Goal: Task Accomplishment & Management: Complete application form

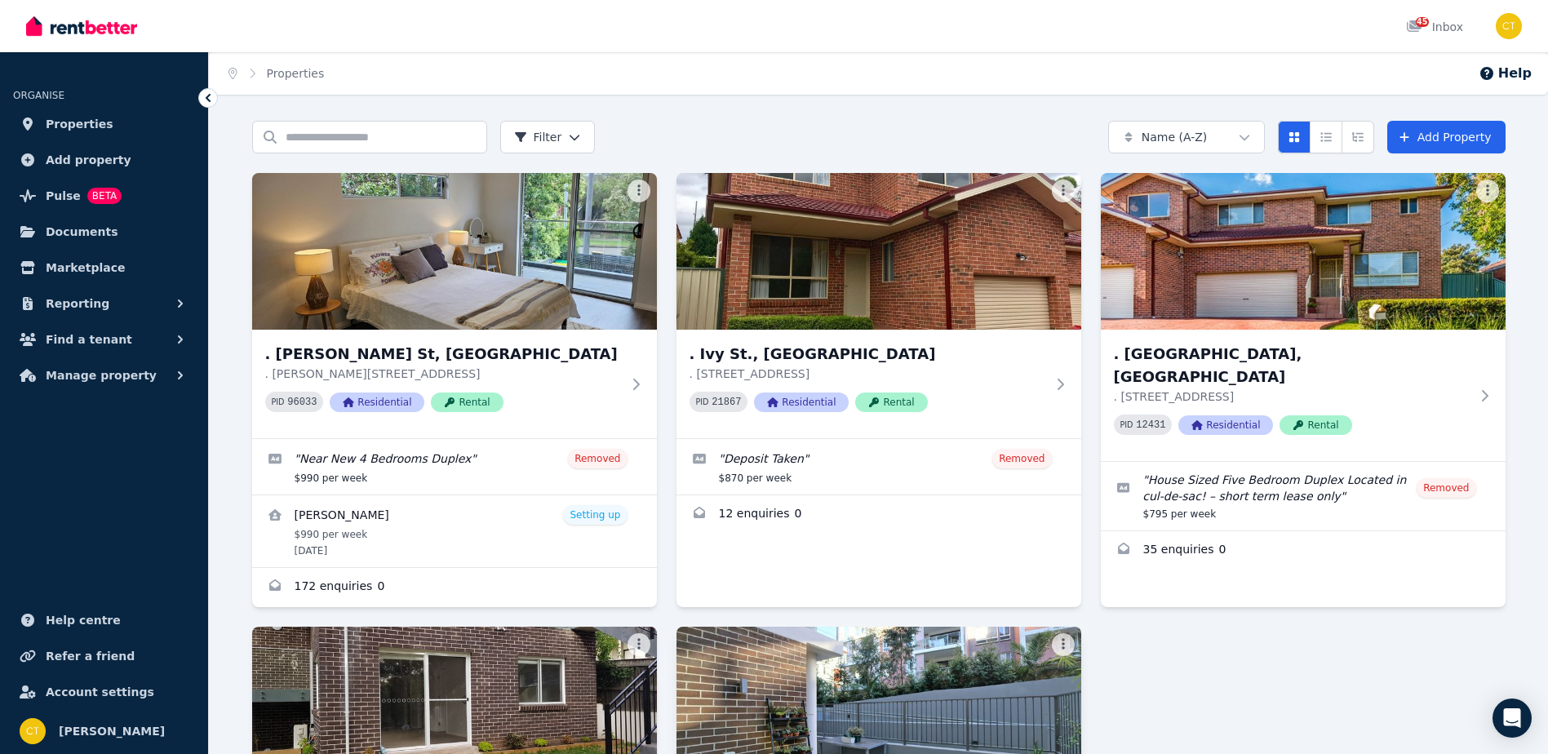
click at [836, 696] on img at bounding box center [878, 705] width 425 height 165
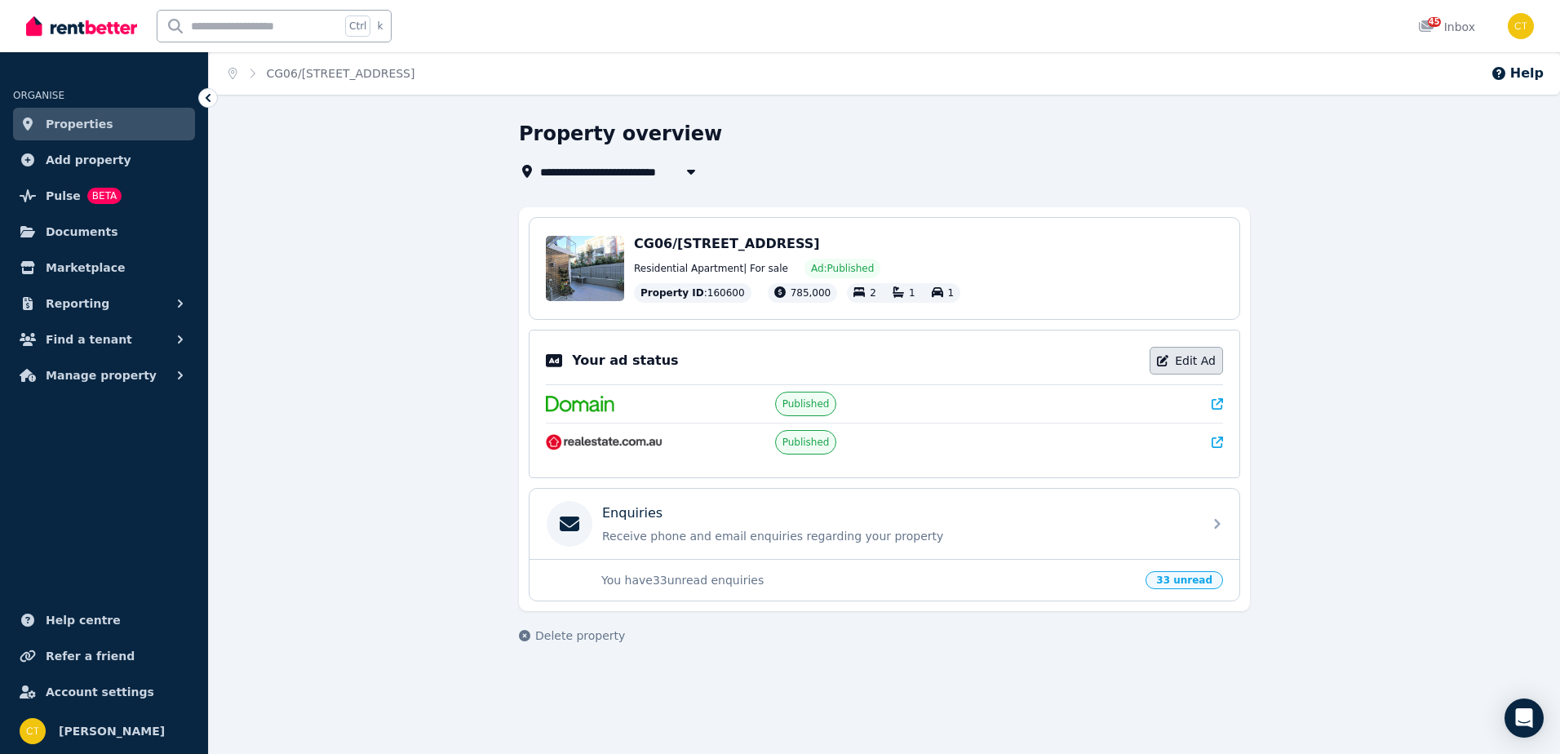
click at [1168, 359] on icon at bounding box center [1162, 360] width 11 height 11
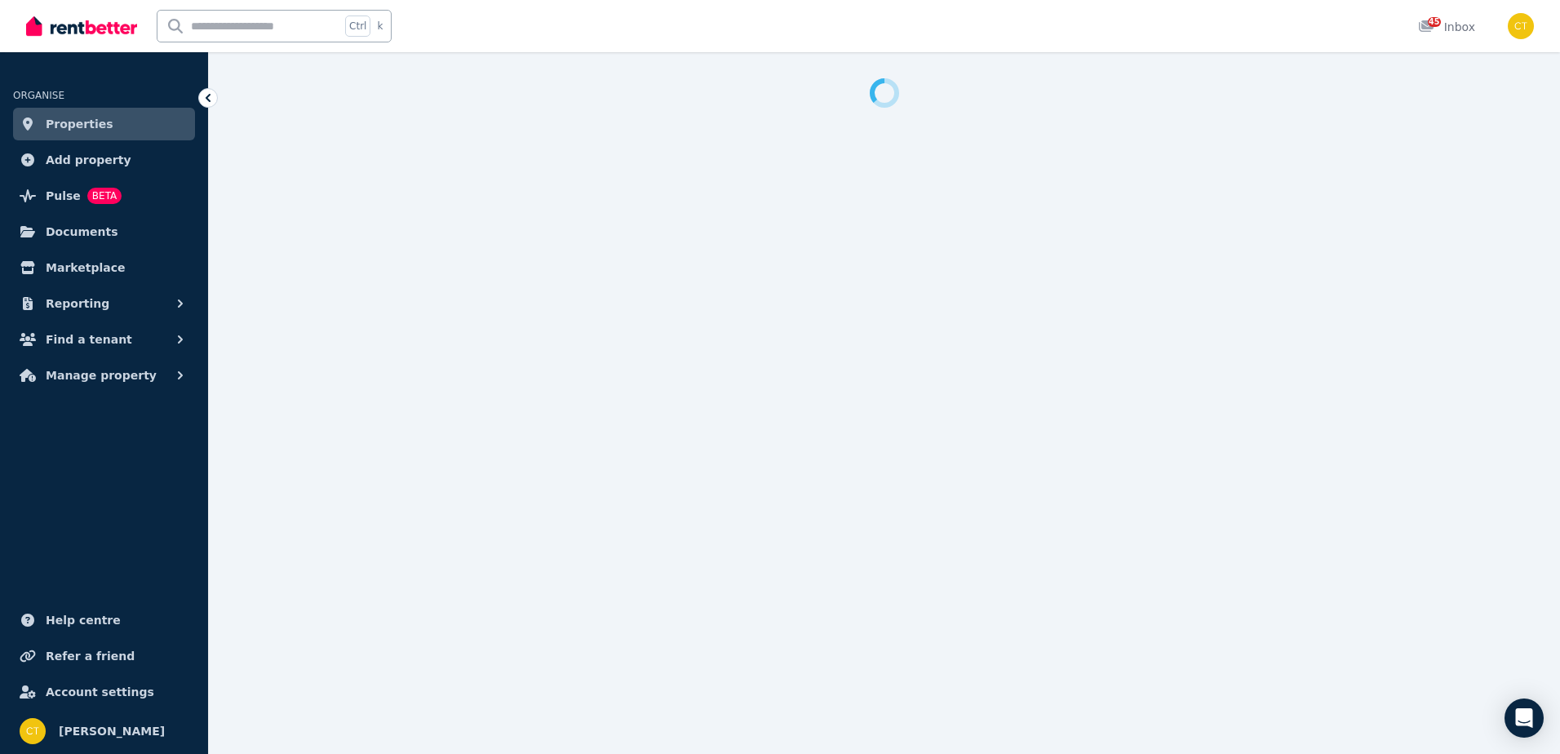
select select "**********"
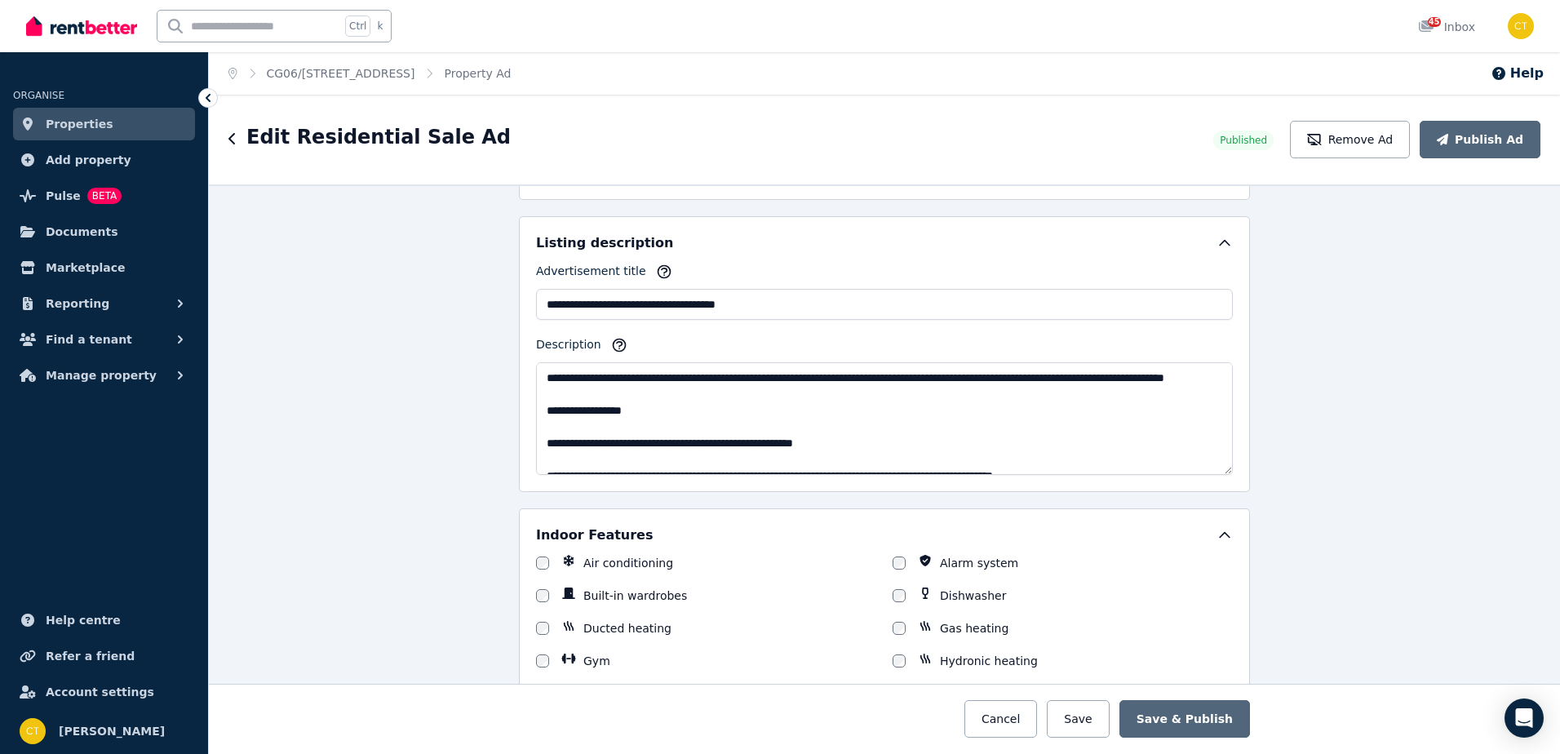
scroll to position [849, 0]
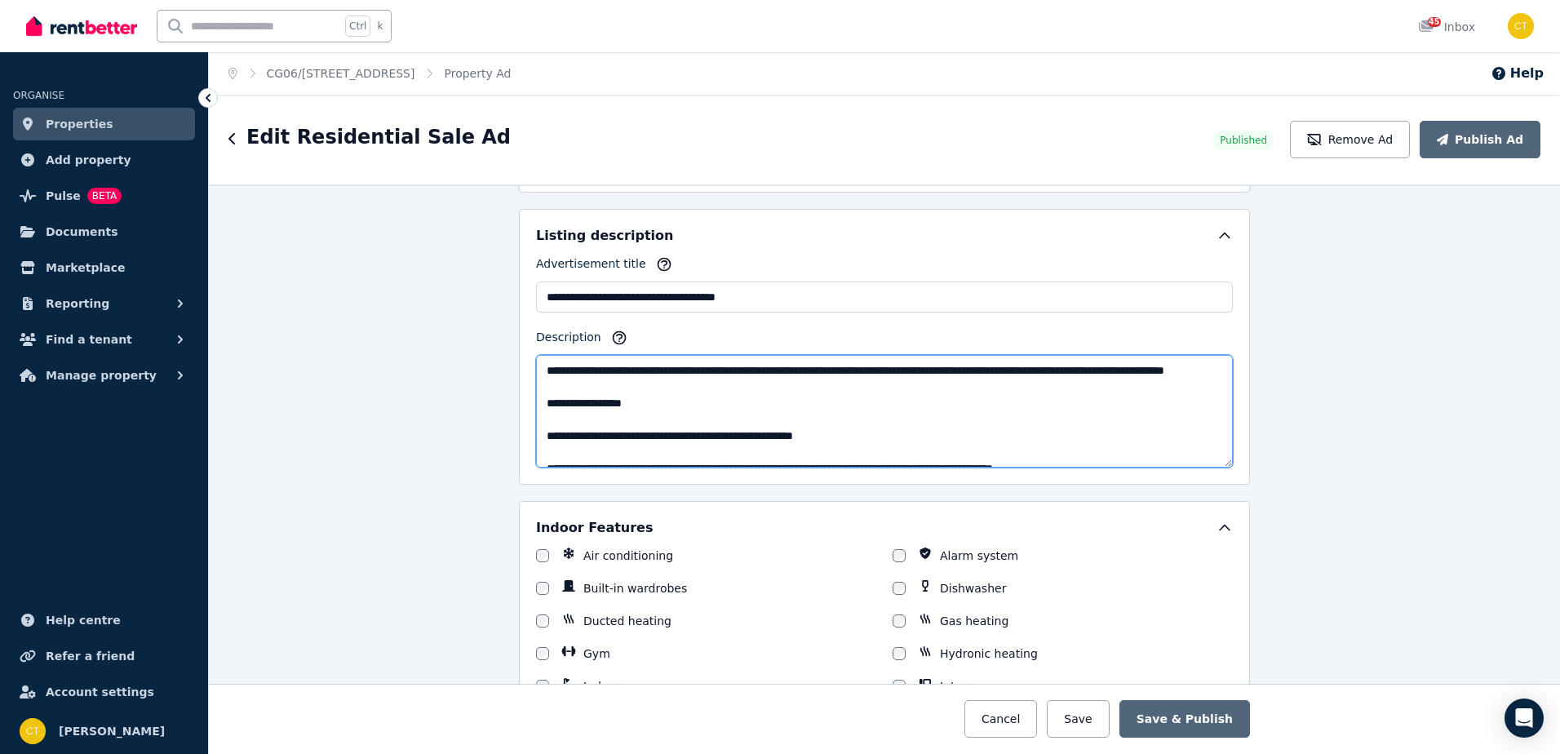
click at [856, 449] on textarea "**********" at bounding box center [884, 411] width 697 height 113
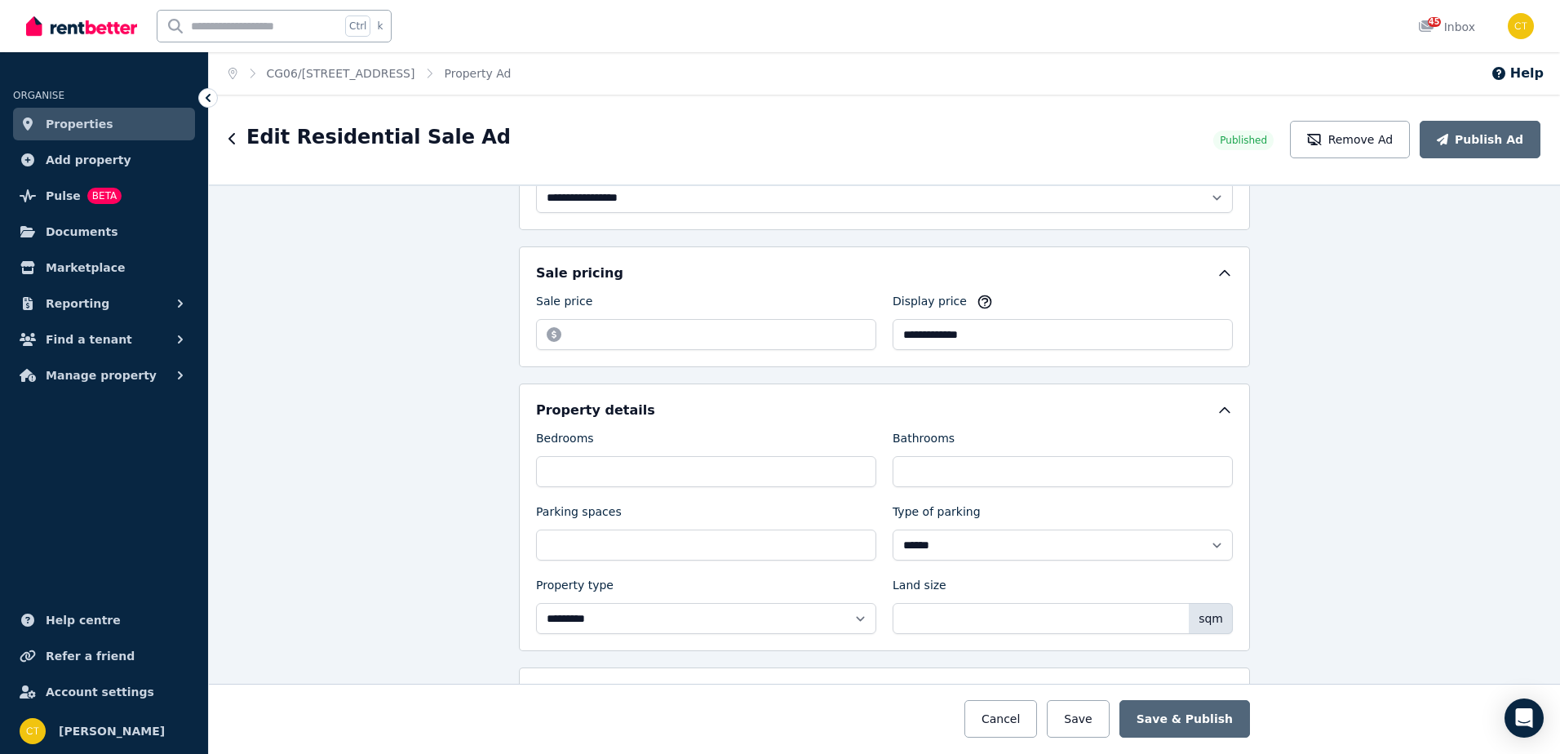
scroll to position [0, 0]
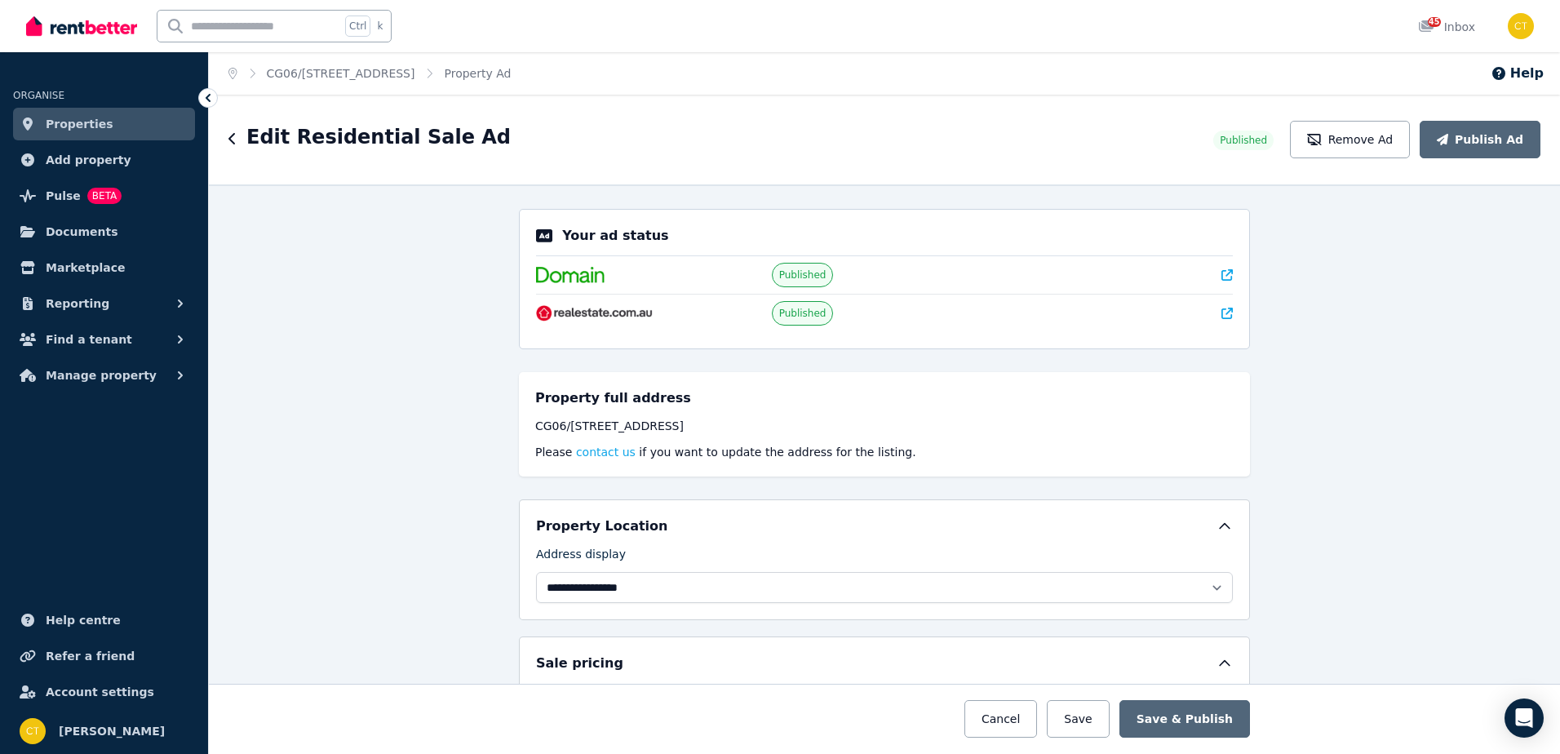
drag, startPoint x: 856, startPoint y: 449, endPoint x: 640, endPoint y: 307, distance: 258.7
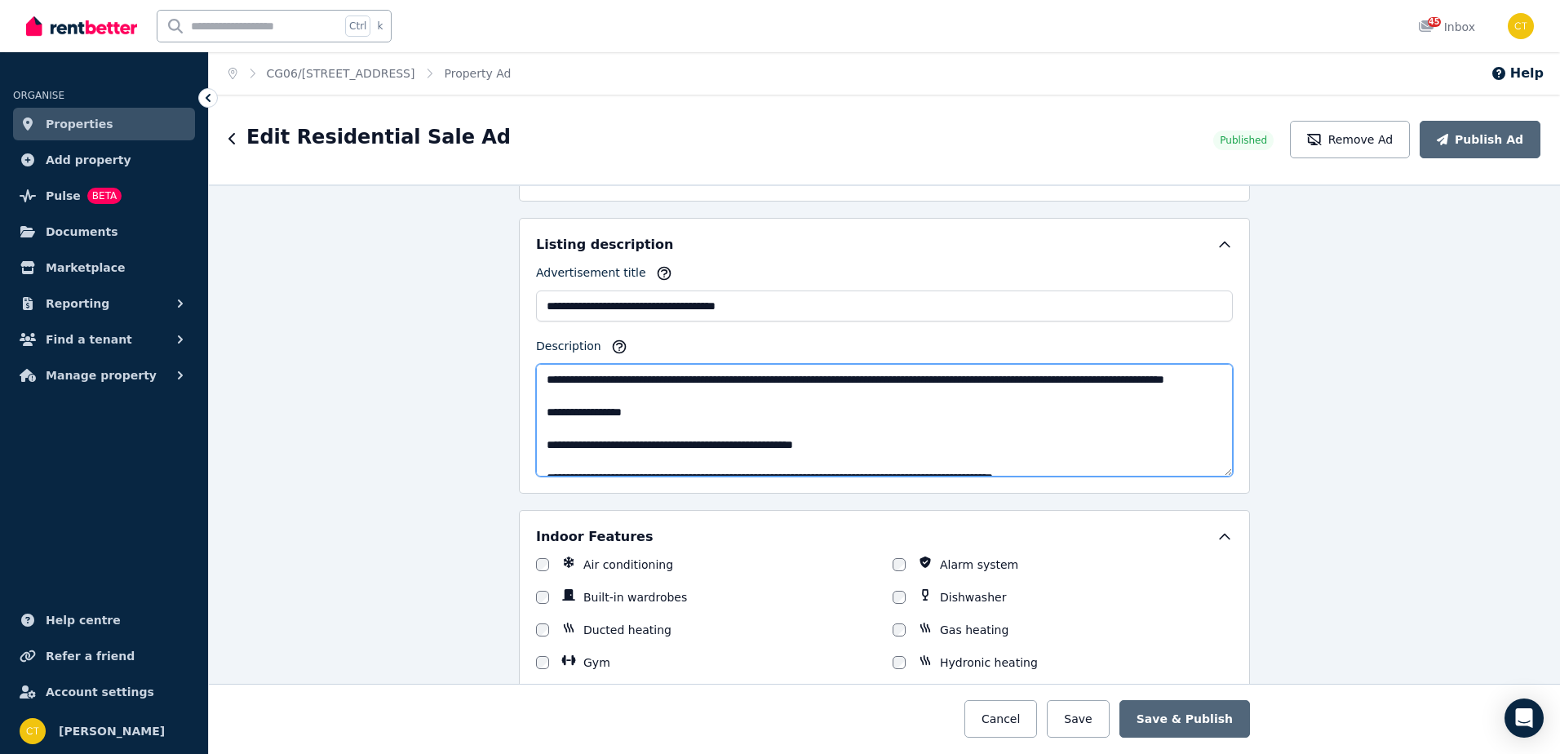
scroll to position [849, 0]
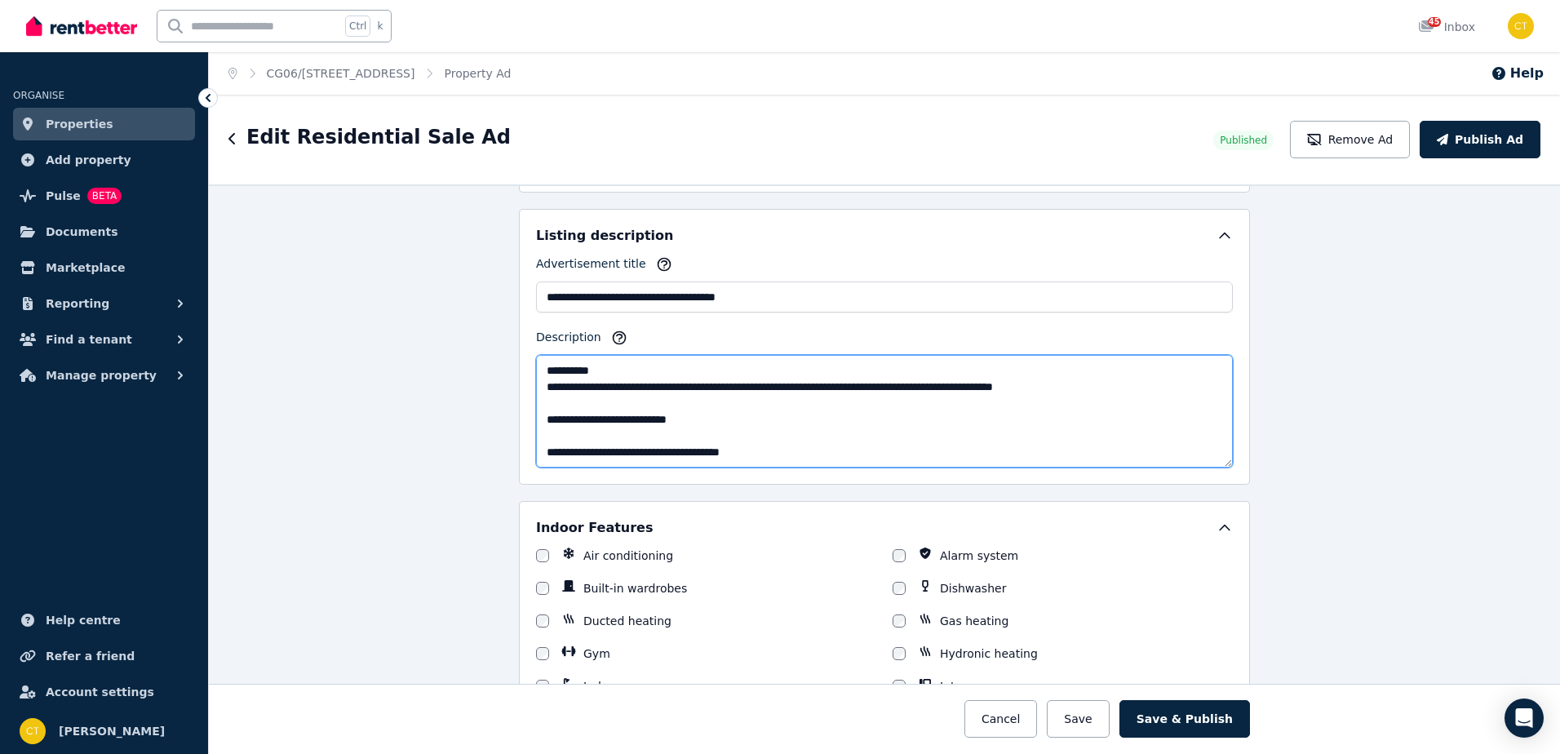
drag, startPoint x: 777, startPoint y: 457, endPoint x: 511, endPoint y: 361, distance: 282.9
click at [511, 361] on div "**********" at bounding box center [884, 469] width 1351 height 570
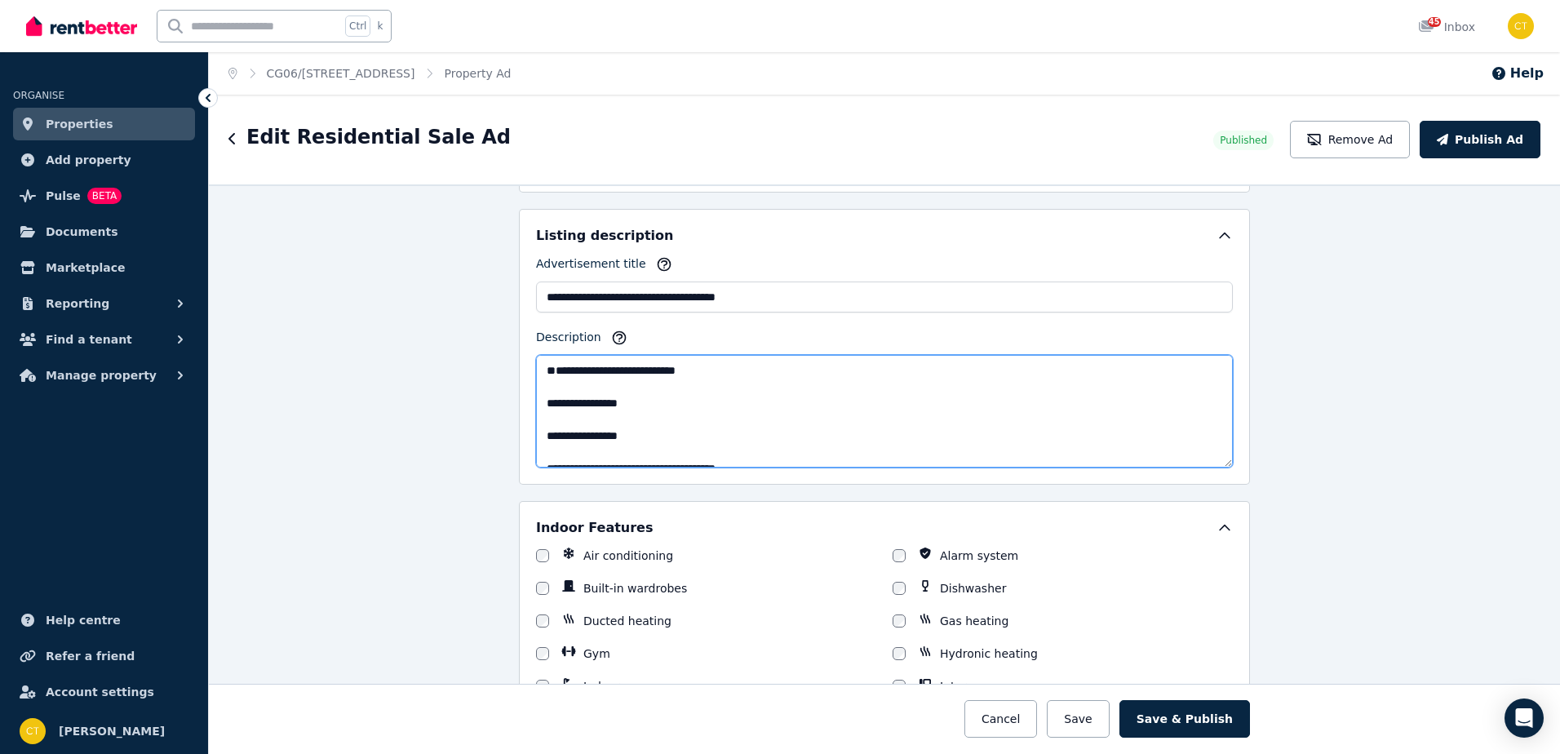
drag, startPoint x: 649, startPoint y: 443, endPoint x: 537, endPoint y: 352, distance: 144.5
click at [537, 352] on div "**********" at bounding box center [884, 398] width 697 height 139
type textarea "**********"
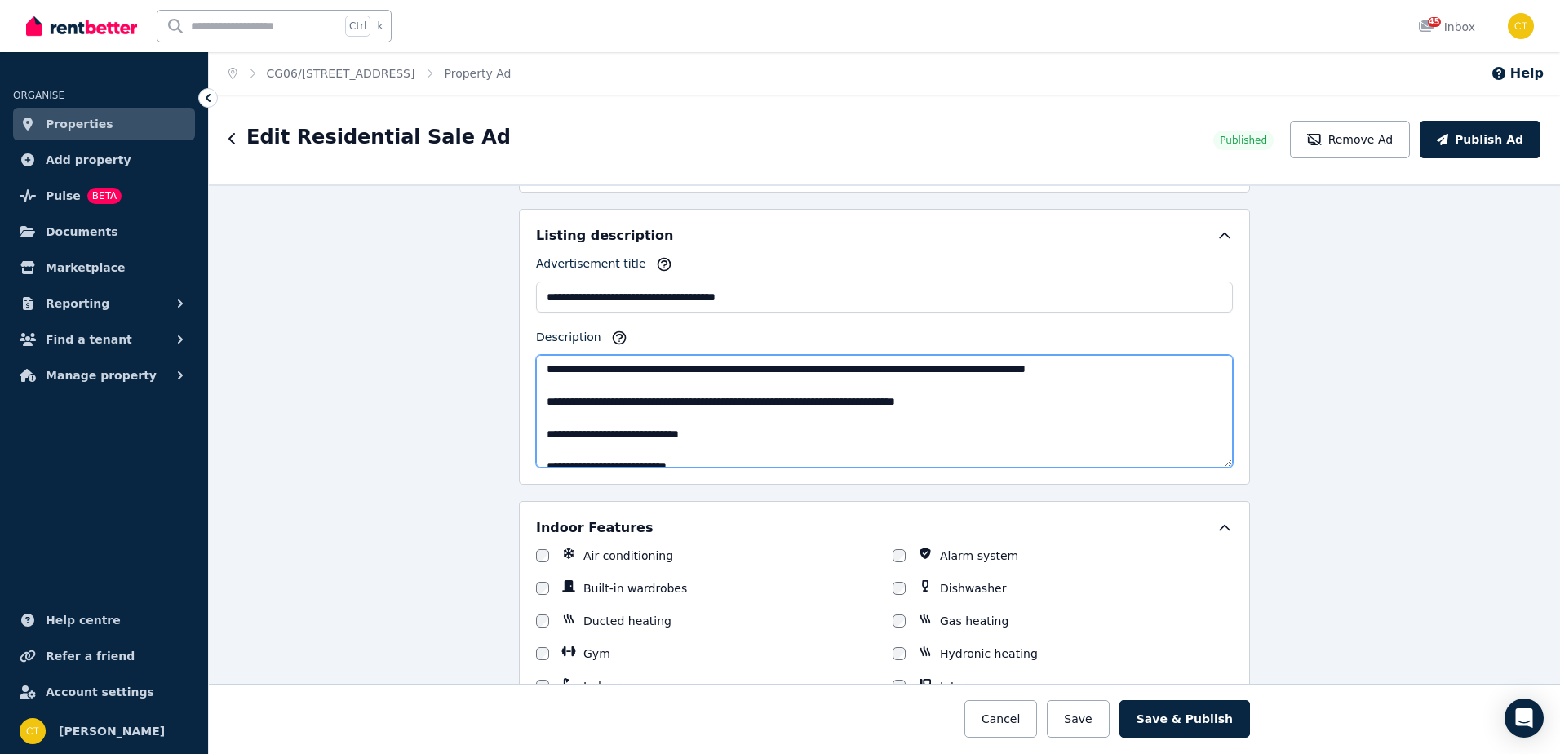
scroll to position [0, 0]
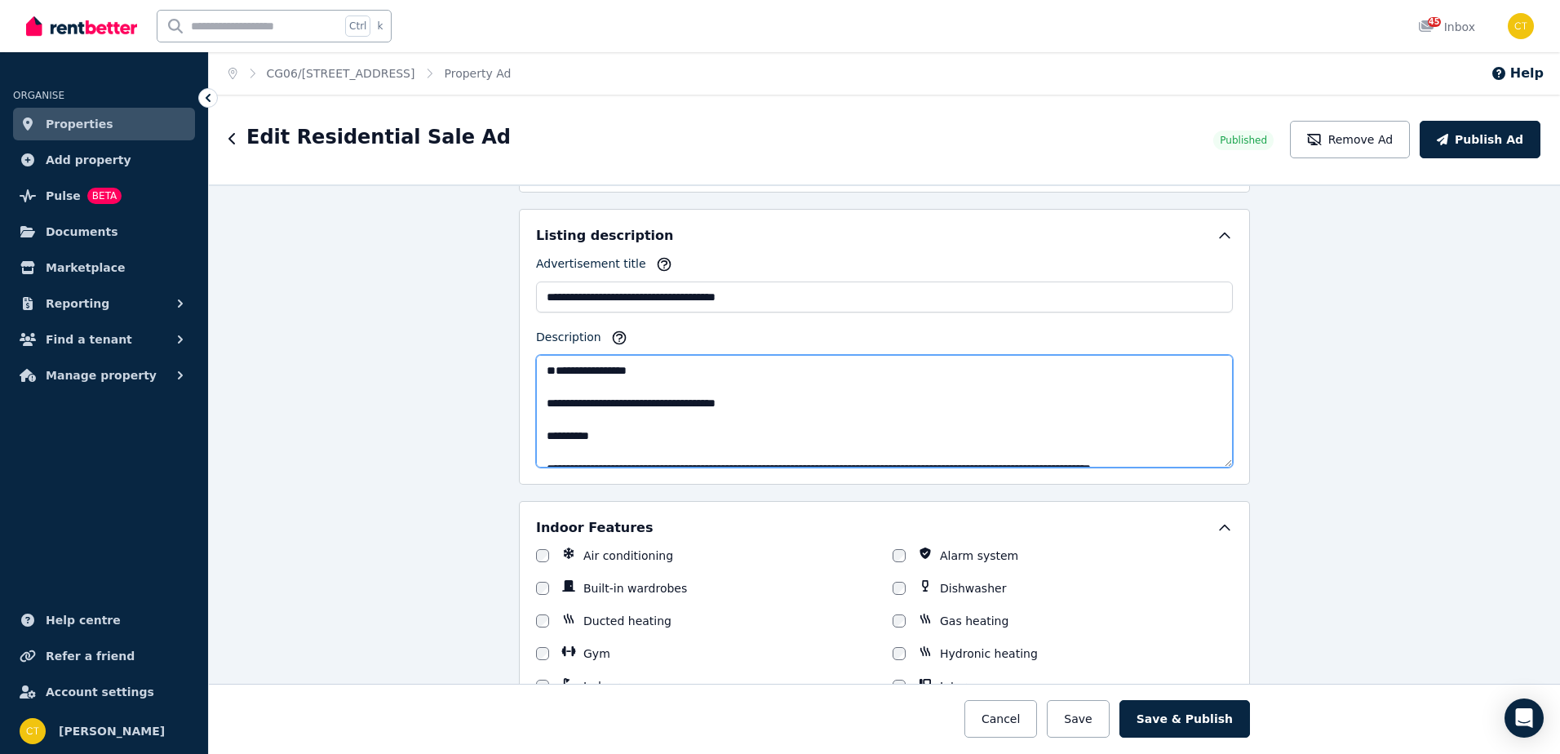
drag, startPoint x: 711, startPoint y: 453, endPoint x: 588, endPoint y: 347, distance: 162.6
click at [588, 347] on div "**********" at bounding box center [884, 398] width 697 height 139
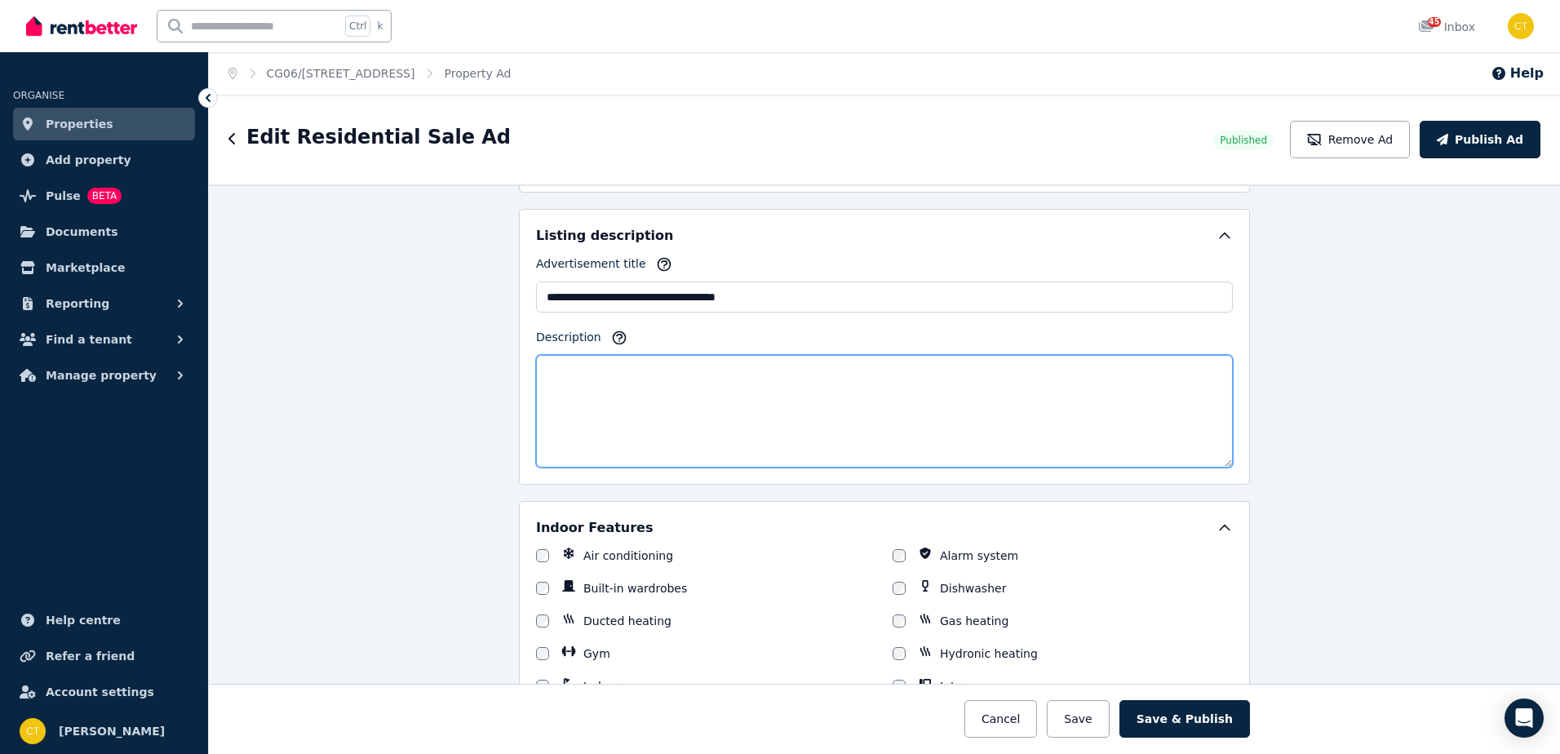
paste textarea "**********"
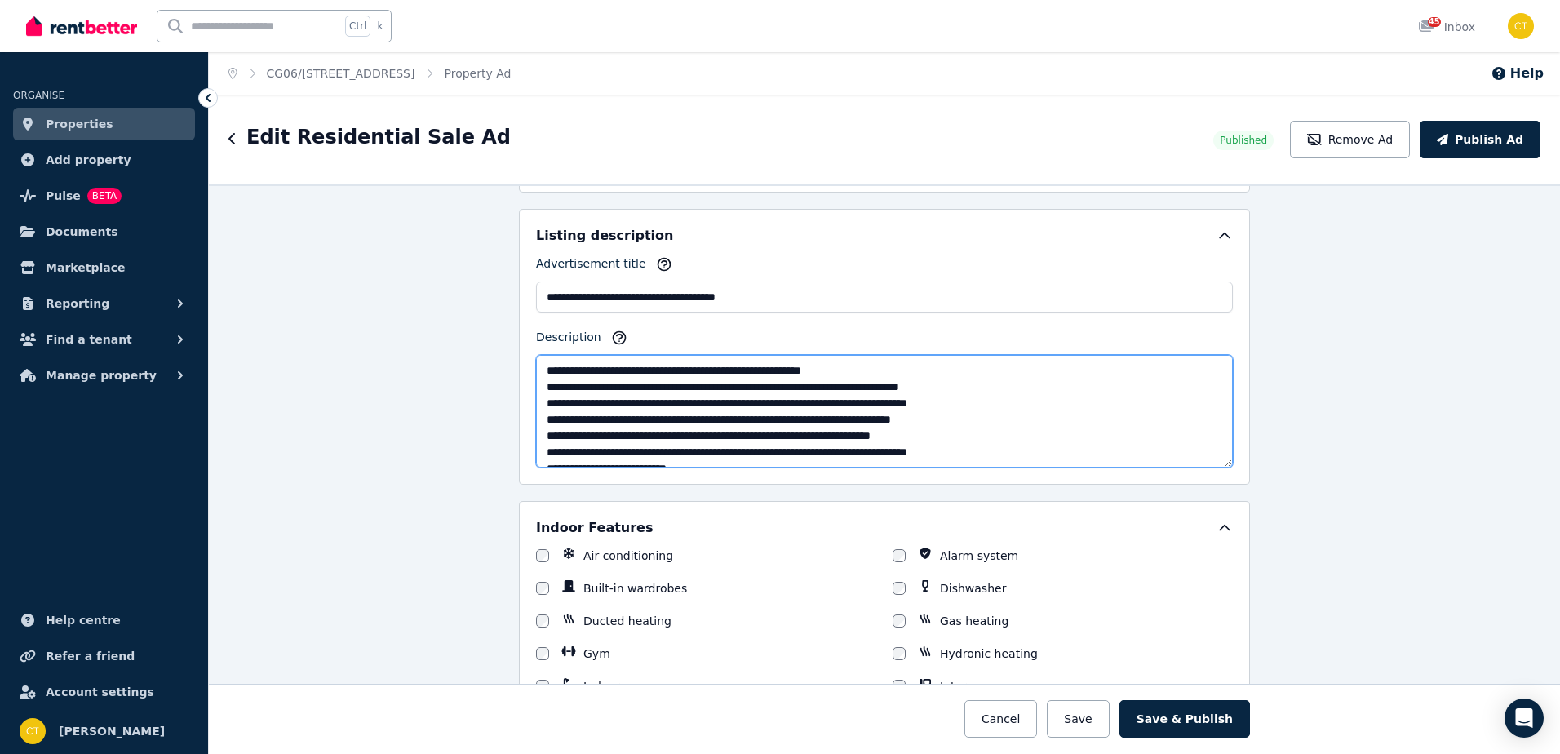
scroll to position [368, 0]
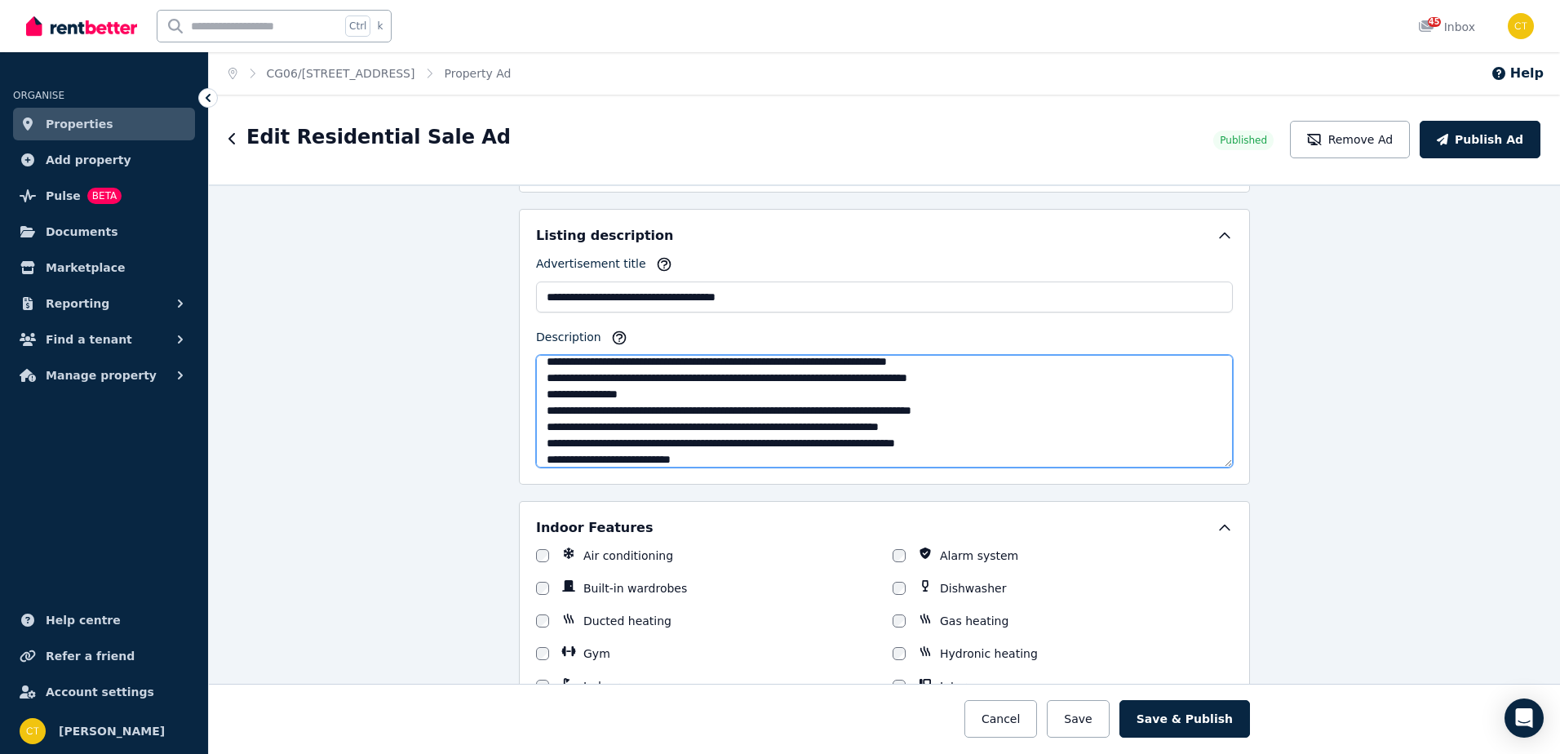
click at [984, 426] on textarea "Description" at bounding box center [884, 411] width 697 height 113
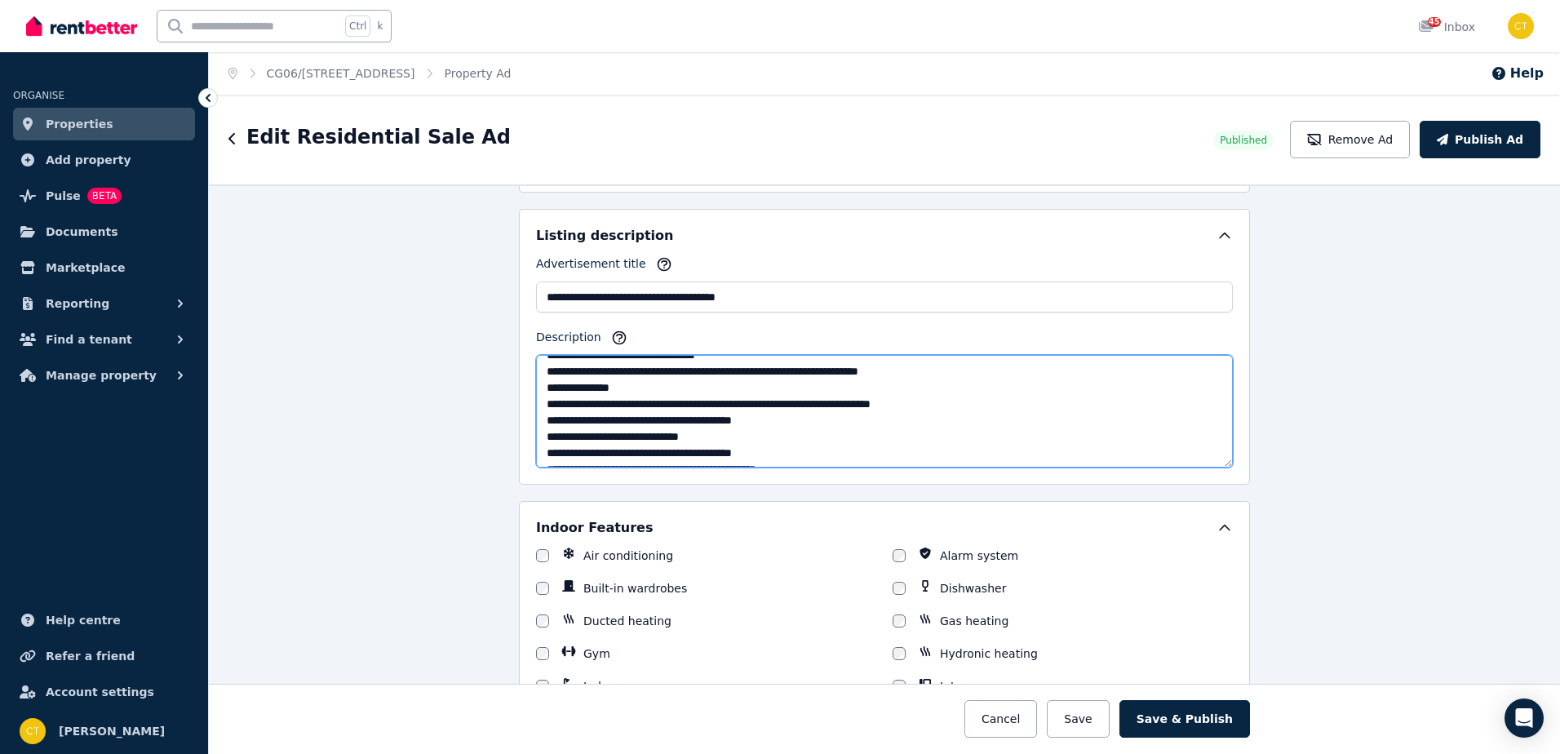
scroll to position [237, 0]
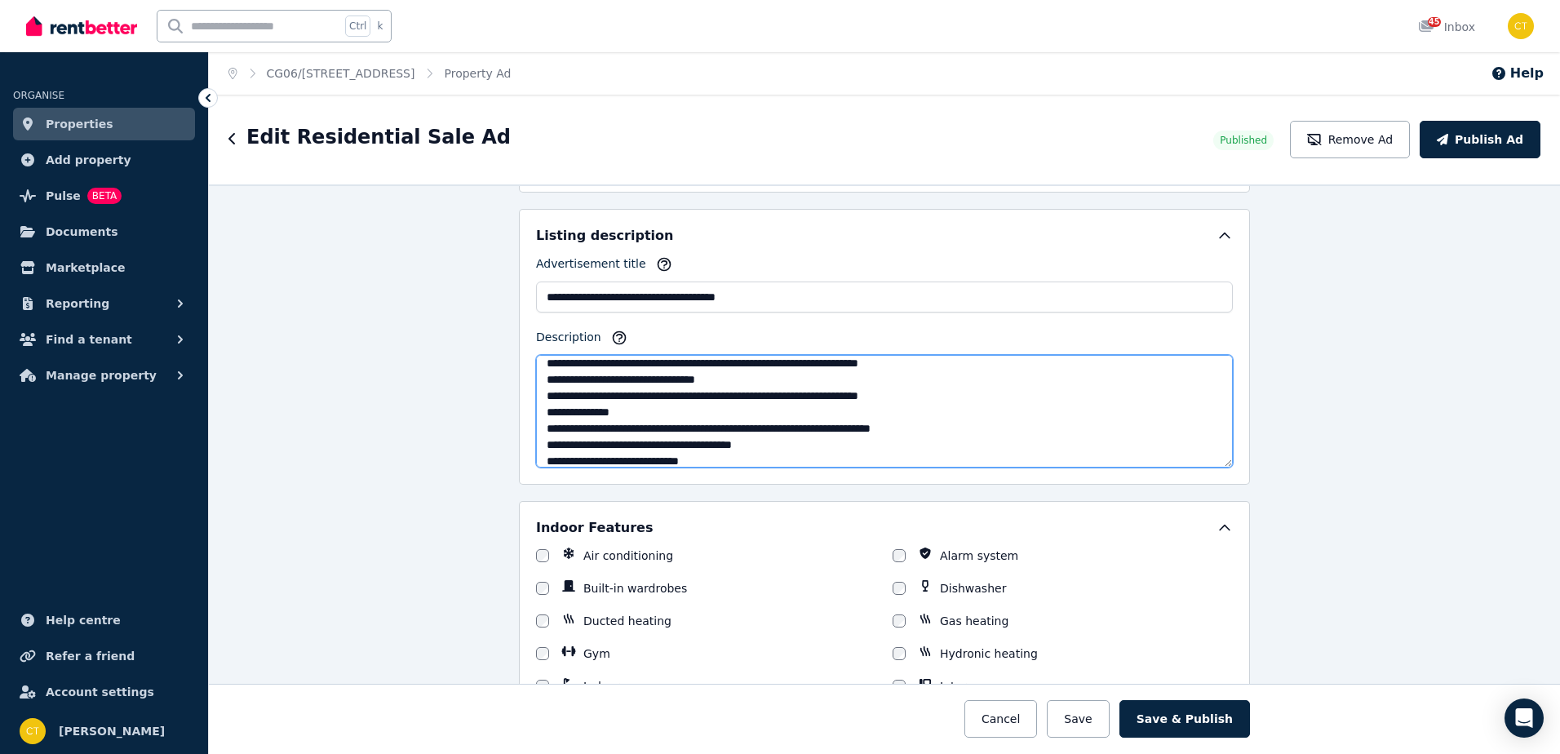
click at [1226, 368] on textarea "Description" at bounding box center [884, 411] width 697 height 113
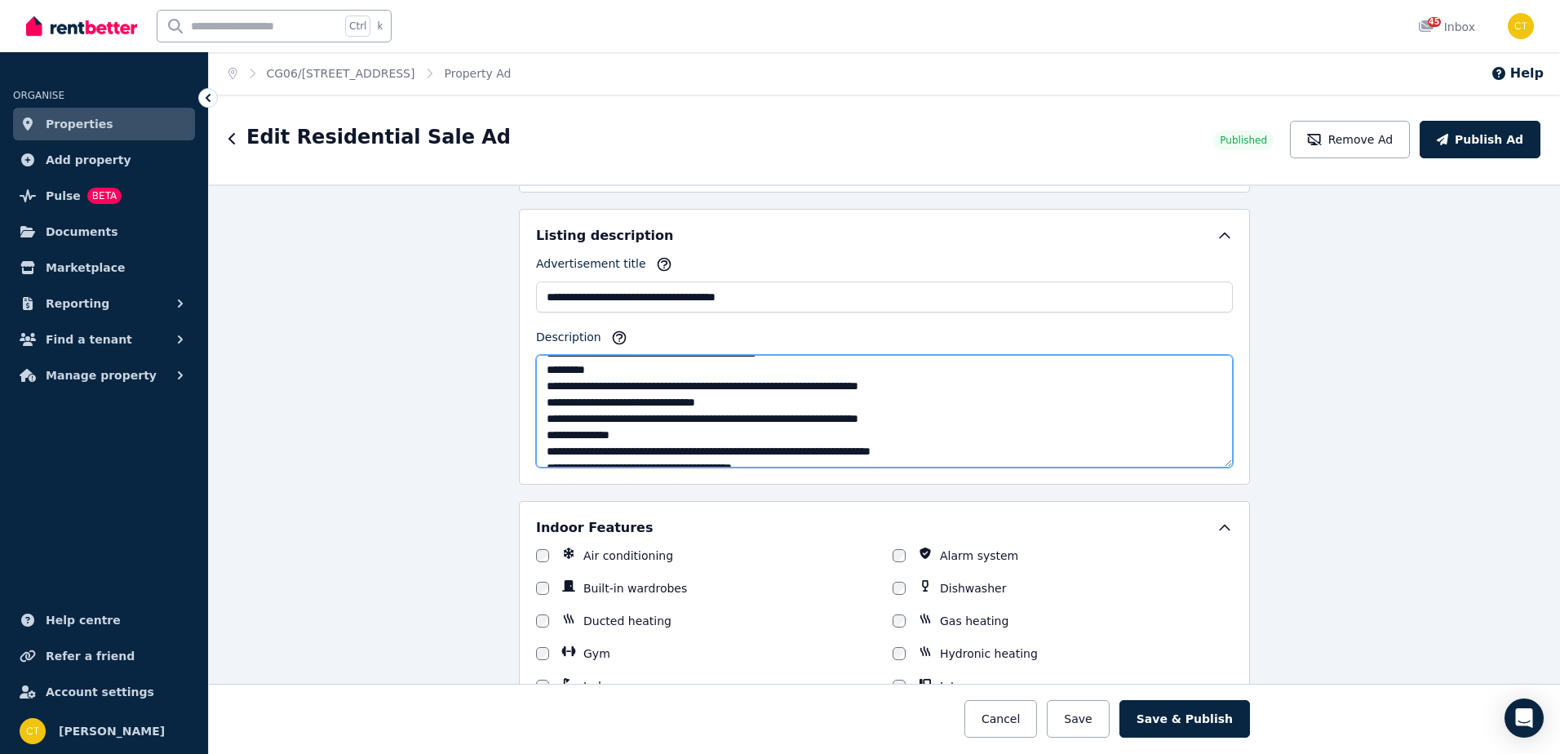
click at [1226, 368] on textarea "Description" at bounding box center [884, 411] width 697 height 113
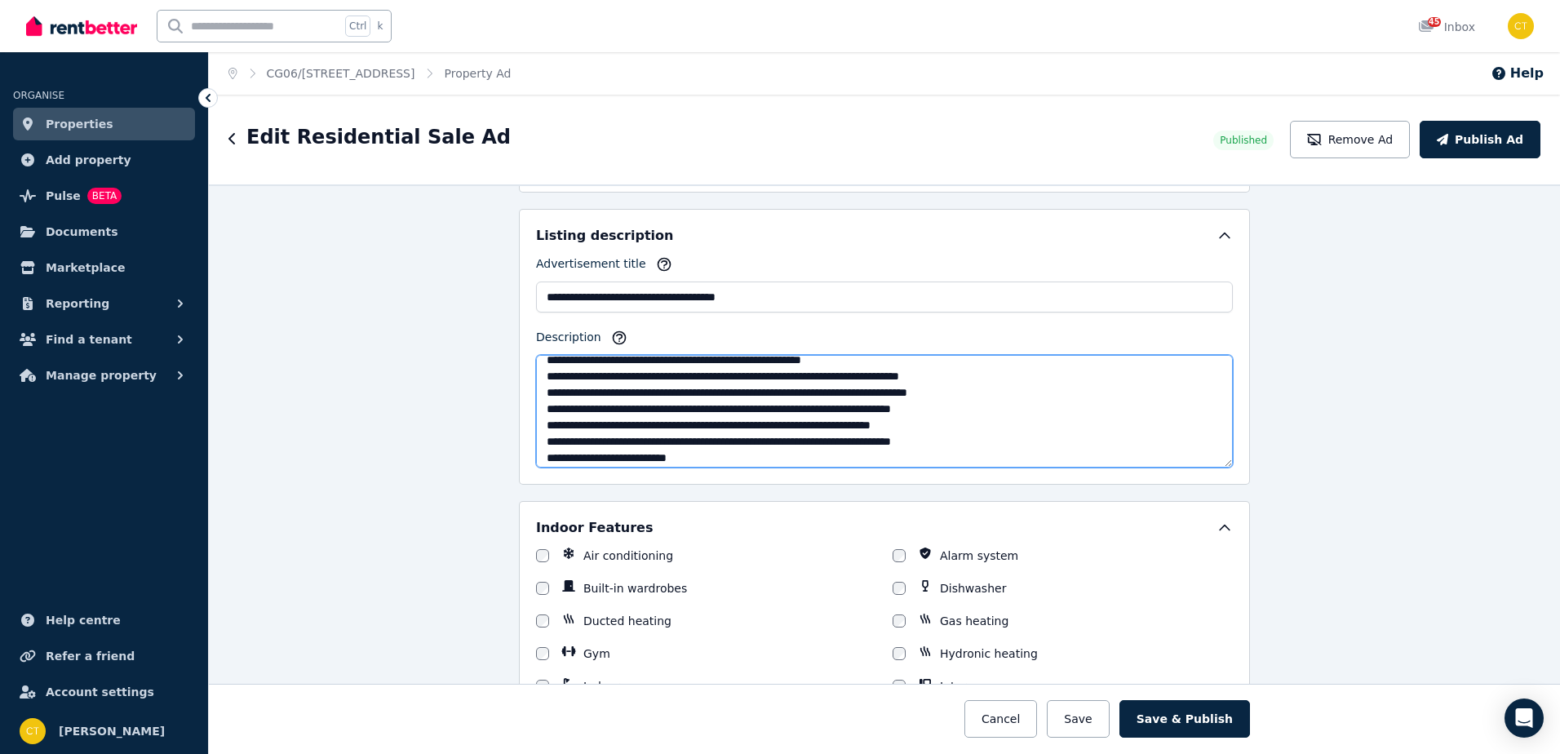
scroll to position [0, 0]
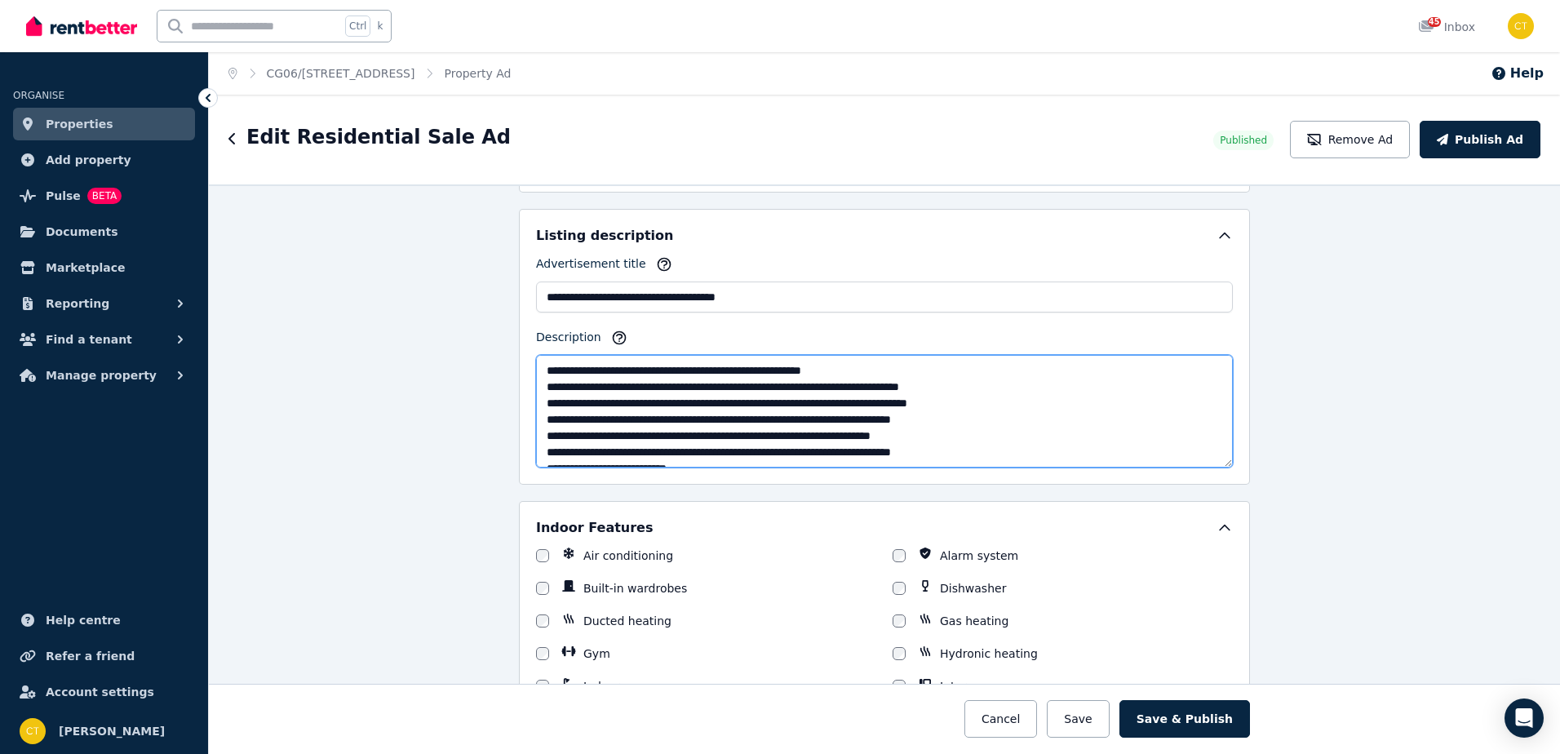
drag, startPoint x: 871, startPoint y: 372, endPoint x: 531, endPoint y: 366, distance: 339.5
click at [536, 366] on textarea "Description" at bounding box center [884, 411] width 697 height 113
type textarea "**********"
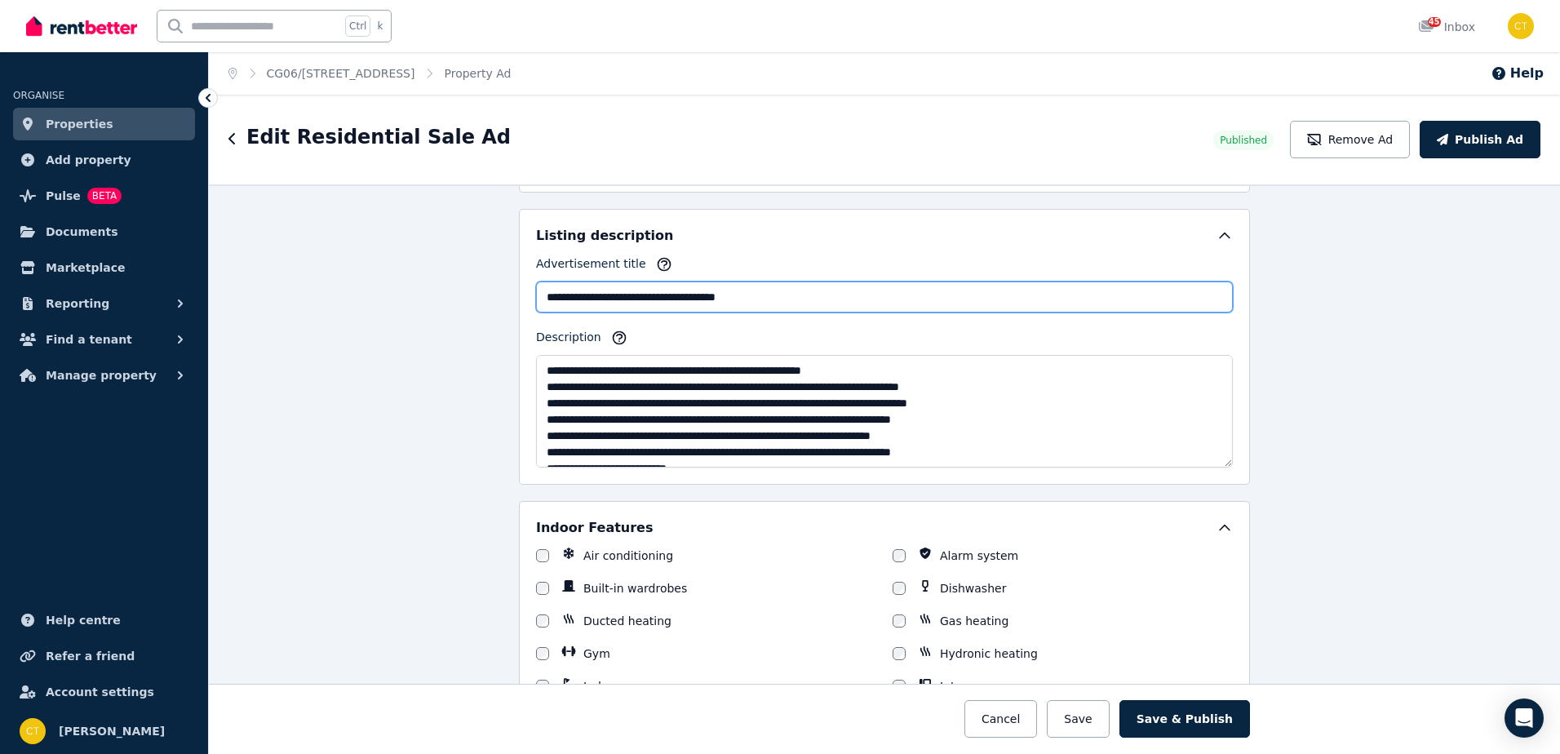
drag, startPoint x: 762, startPoint y: 296, endPoint x: 518, endPoint y: 299, distance: 244.0
click at [519, 299] on div "**********" at bounding box center [884, 347] width 731 height 276
paste input "**********"
type input "**********"
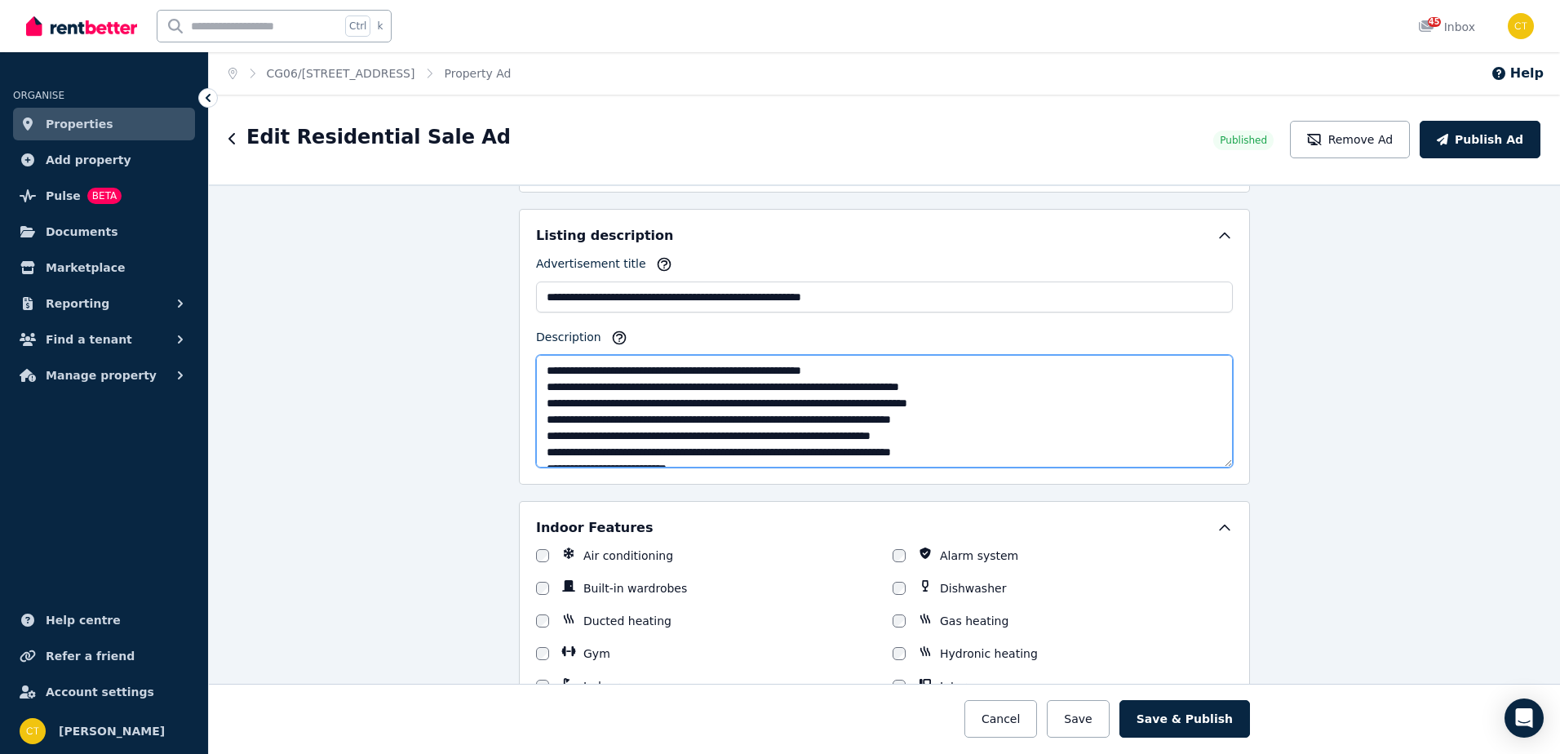
drag, startPoint x: 880, startPoint y: 374, endPoint x: 531, endPoint y: 366, distance: 348.5
click at [536, 366] on textarea "Description" at bounding box center [884, 411] width 697 height 113
click at [542, 388] on textarea "Description" at bounding box center [884, 411] width 697 height 113
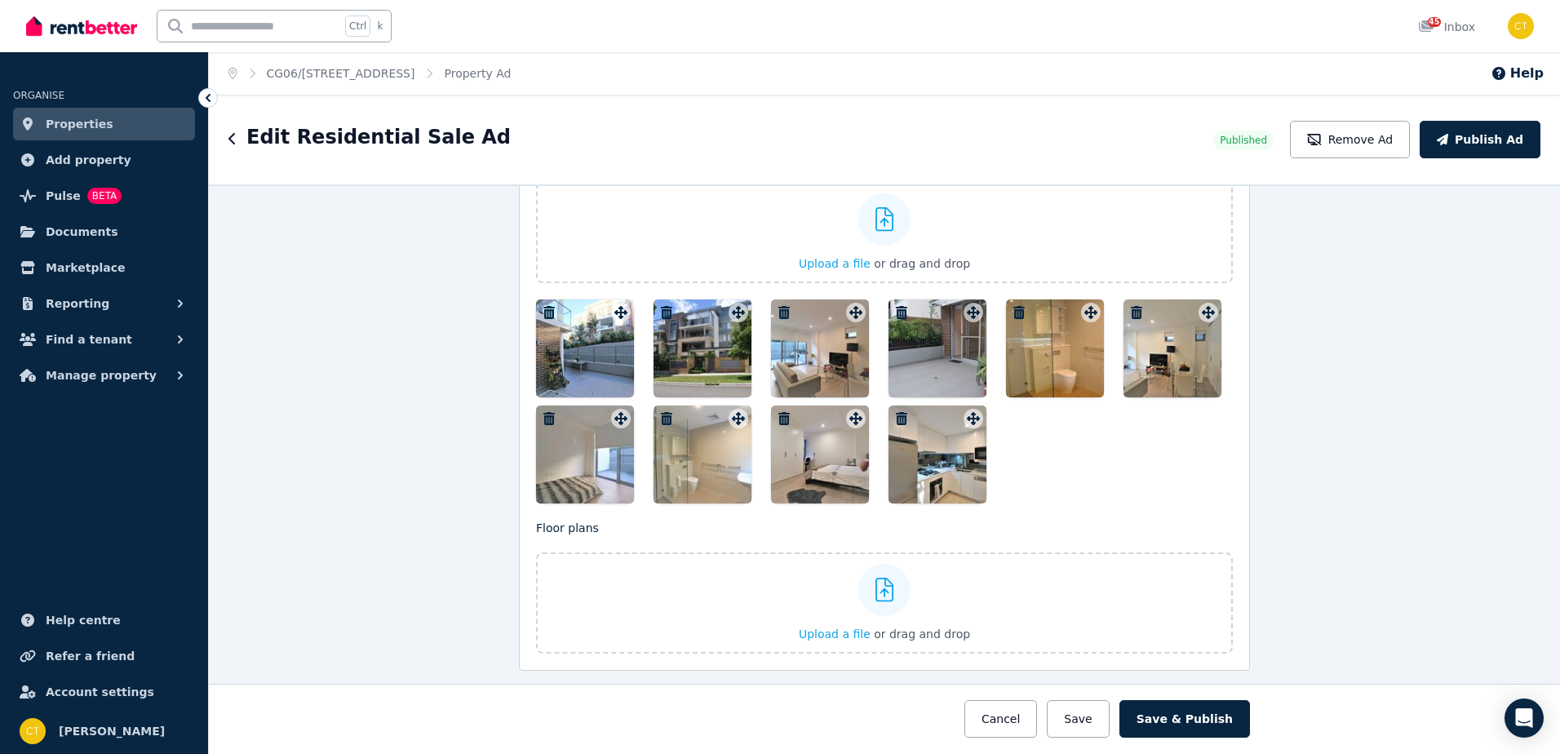
scroll to position [1893, 0]
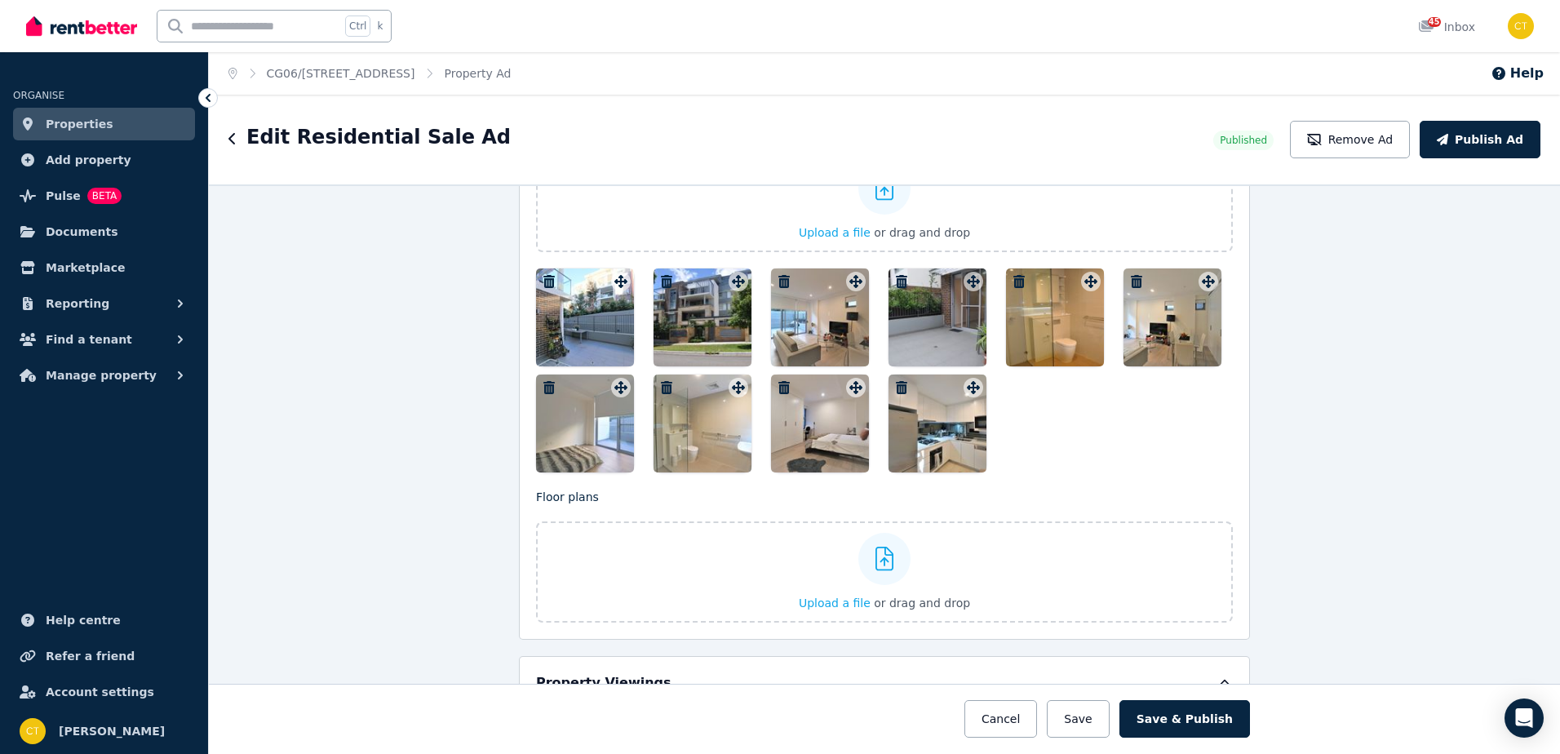
type textarea "**********"
click at [545, 274] on button "button" at bounding box center [549, 282] width 20 height 20
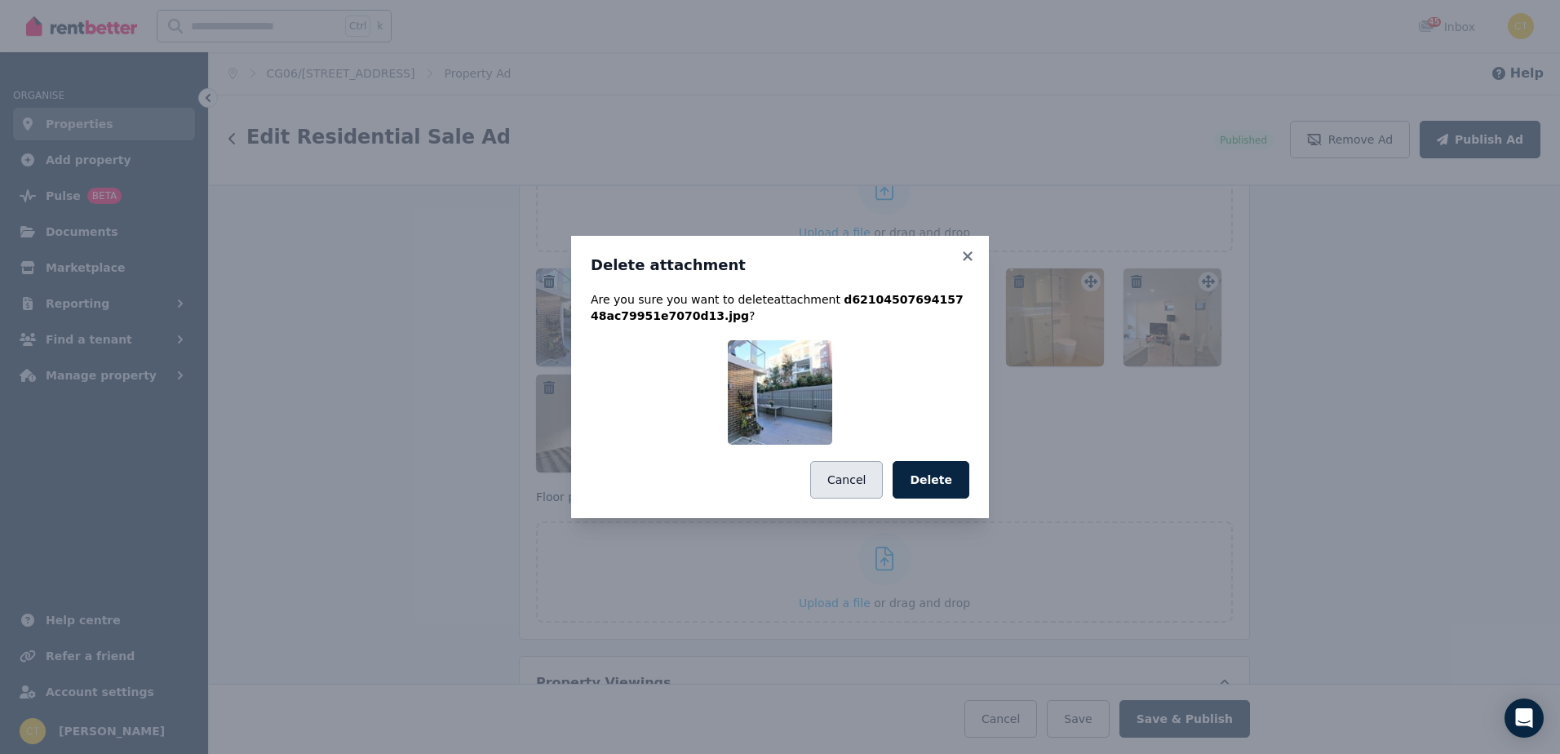
click at [849, 472] on button "Cancel" at bounding box center [846, 480] width 73 height 38
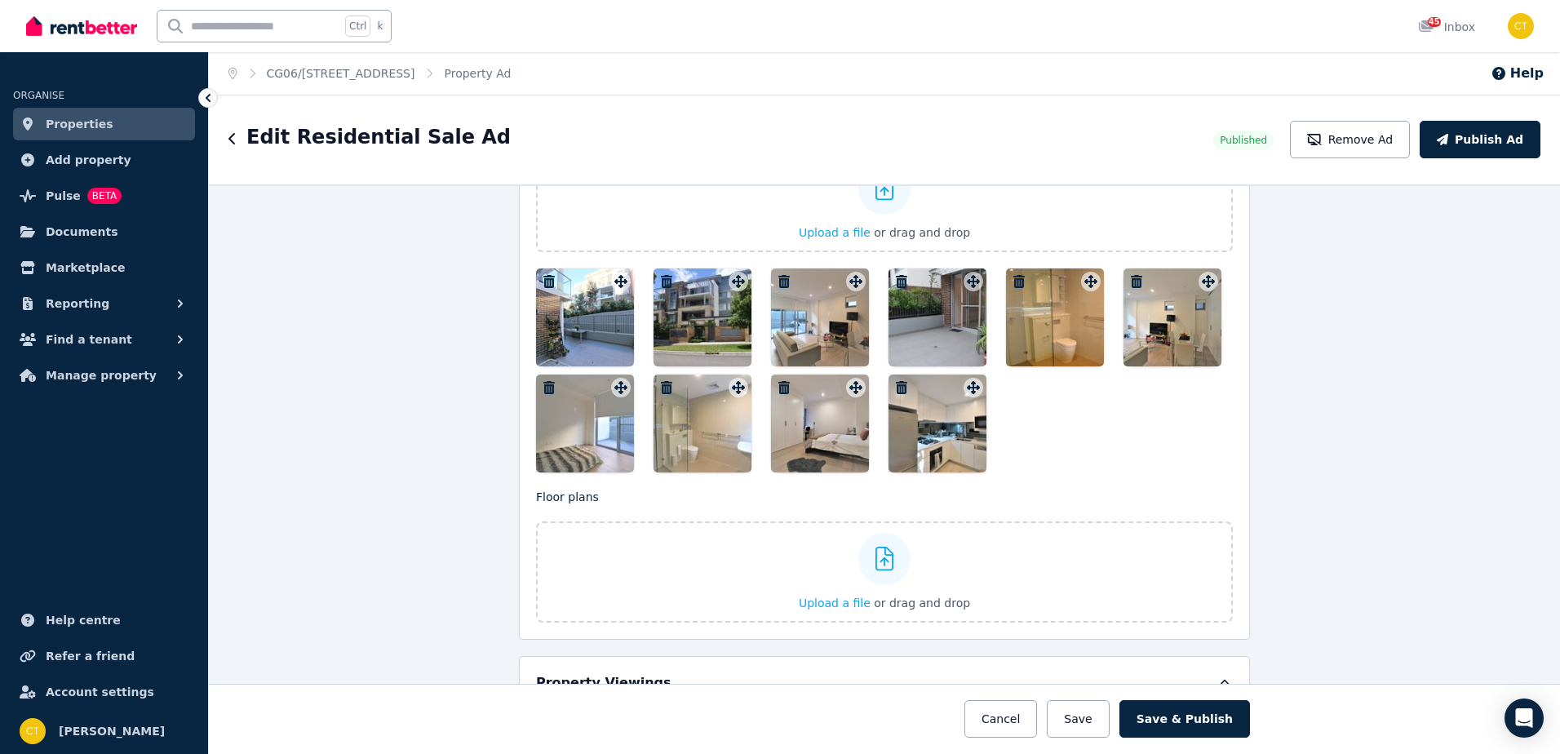
click at [544, 382] on icon "button" at bounding box center [548, 387] width 11 height 13
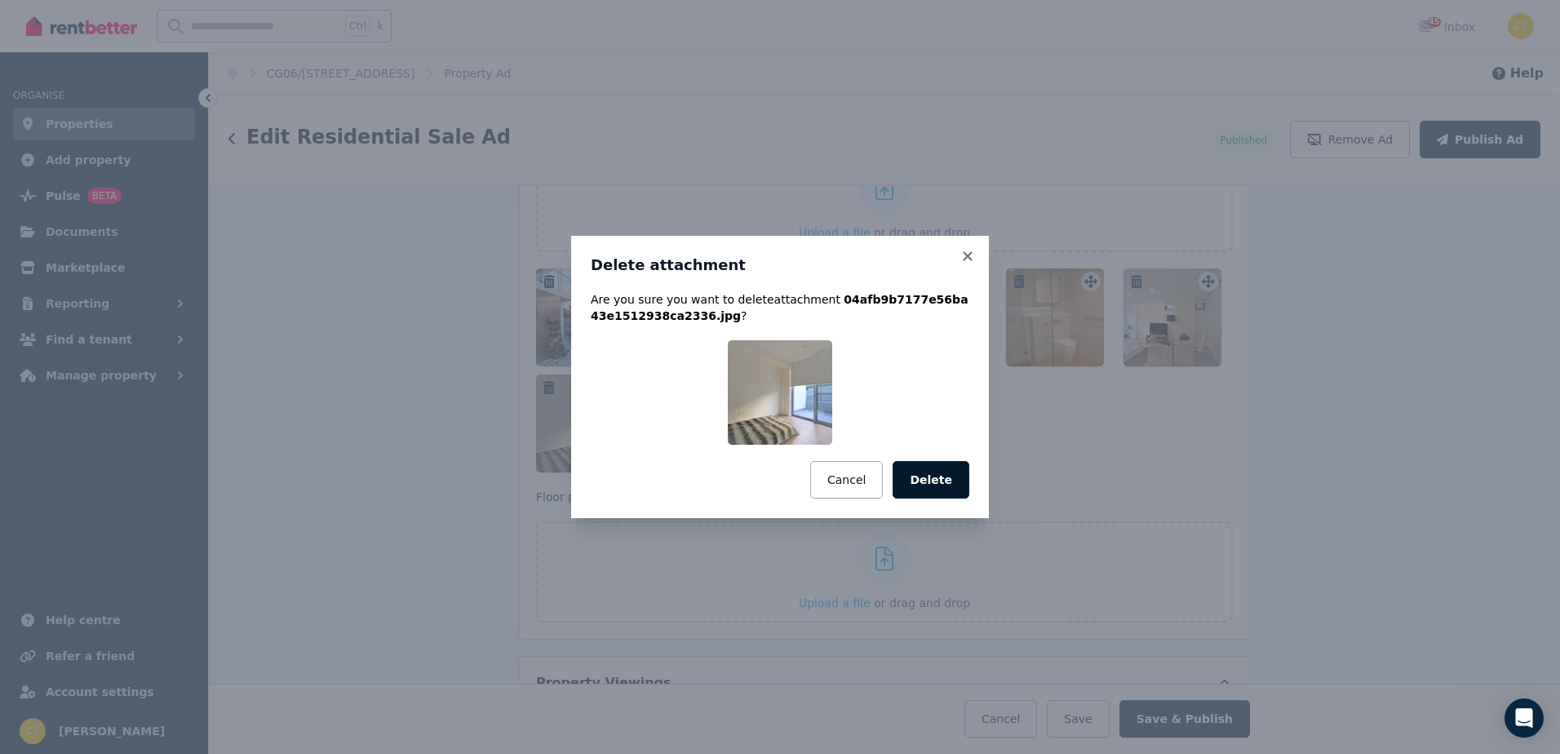
click at [924, 473] on button "Delete" at bounding box center [931, 480] width 77 height 38
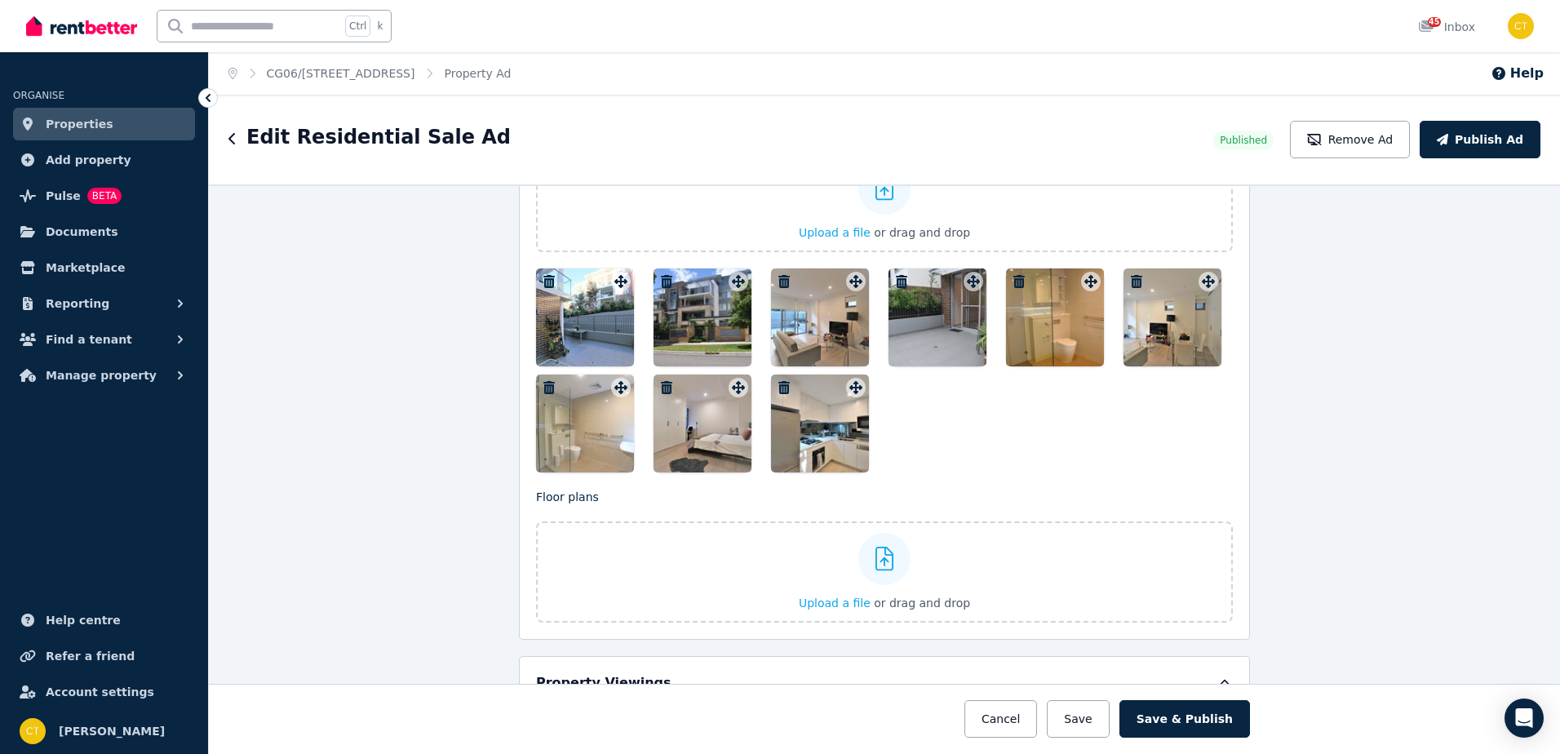
click at [542, 379] on button "button" at bounding box center [549, 388] width 20 height 20
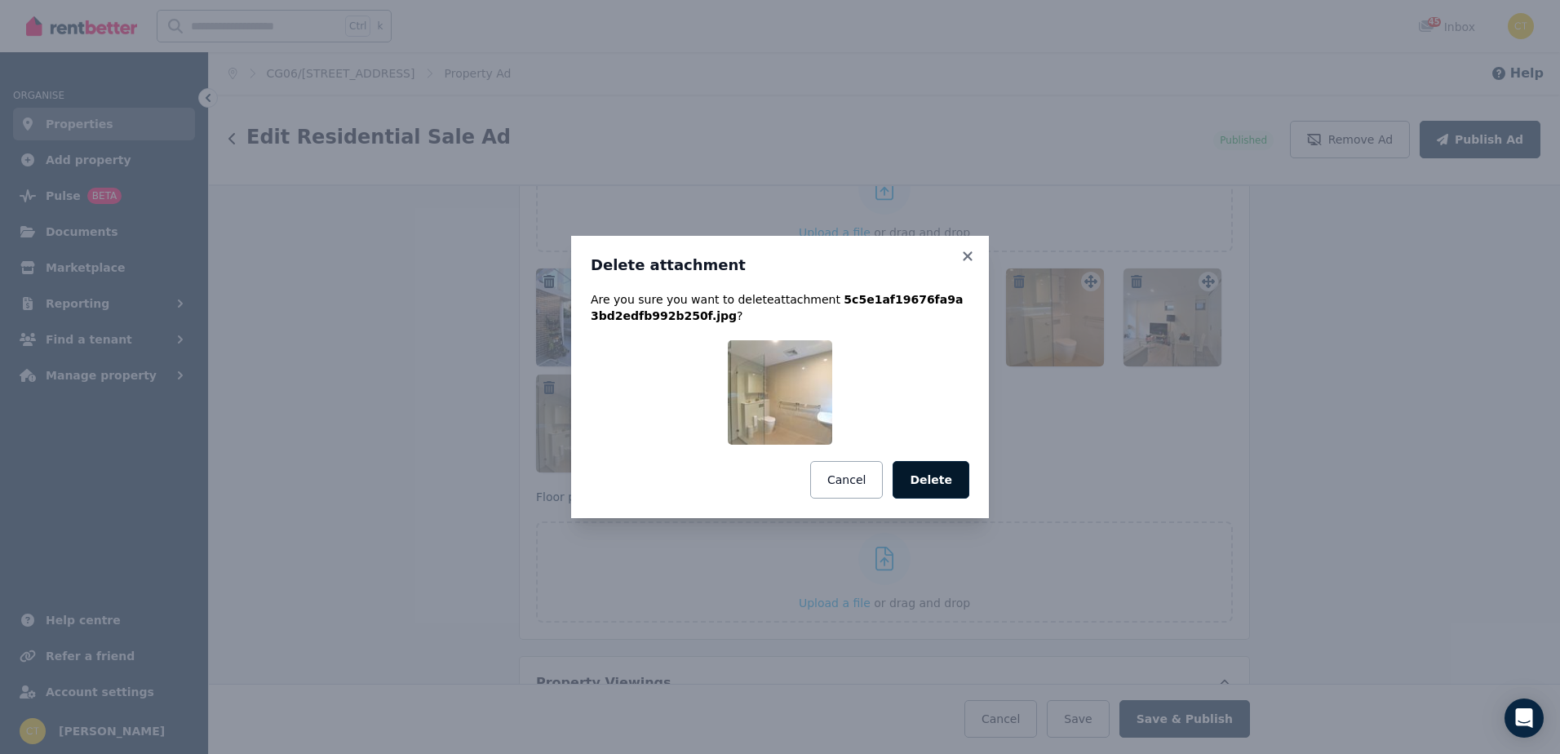
click at [921, 471] on button "Delete" at bounding box center [931, 480] width 77 height 38
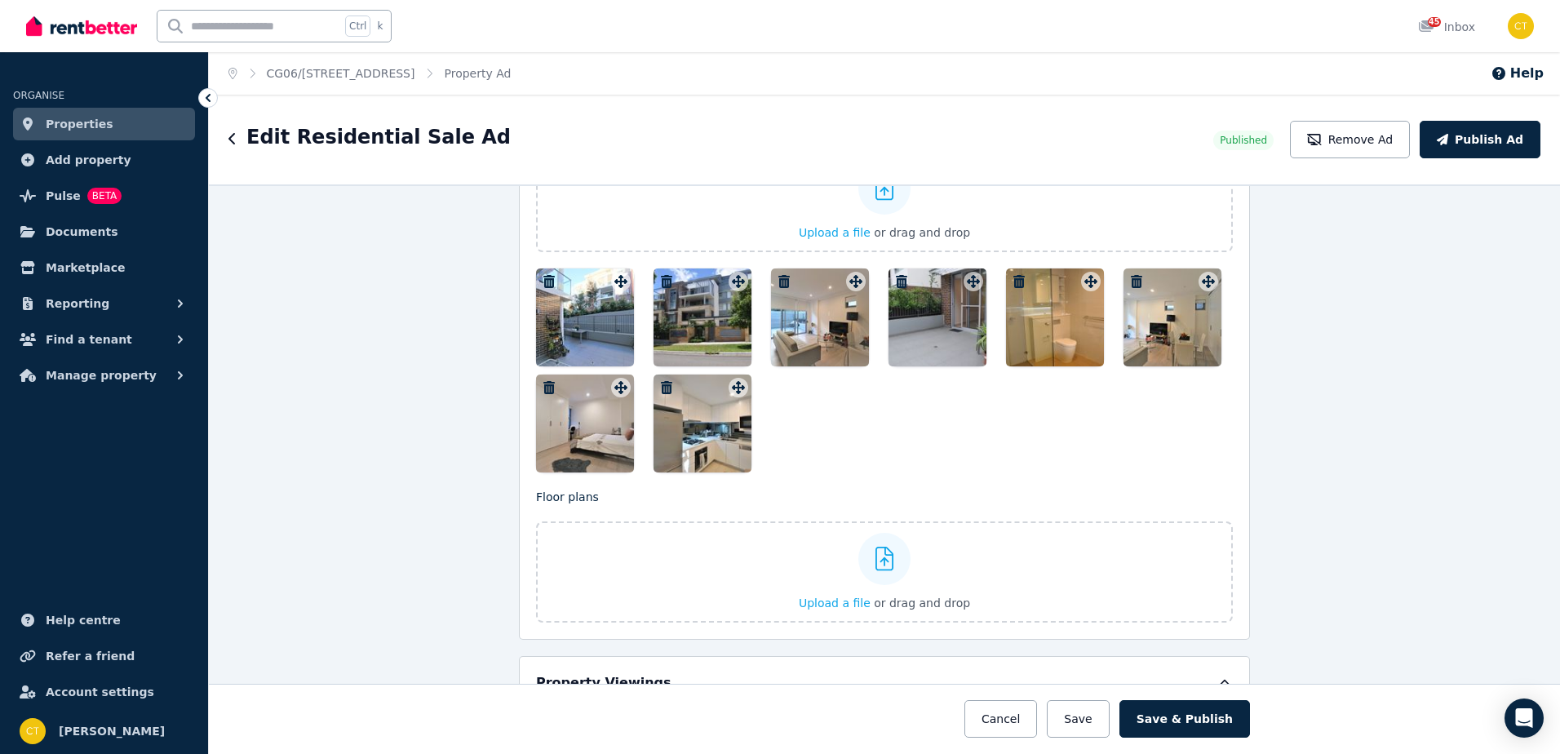
click at [543, 383] on icon "button" at bounding box center [548, 387] width 11 height 13
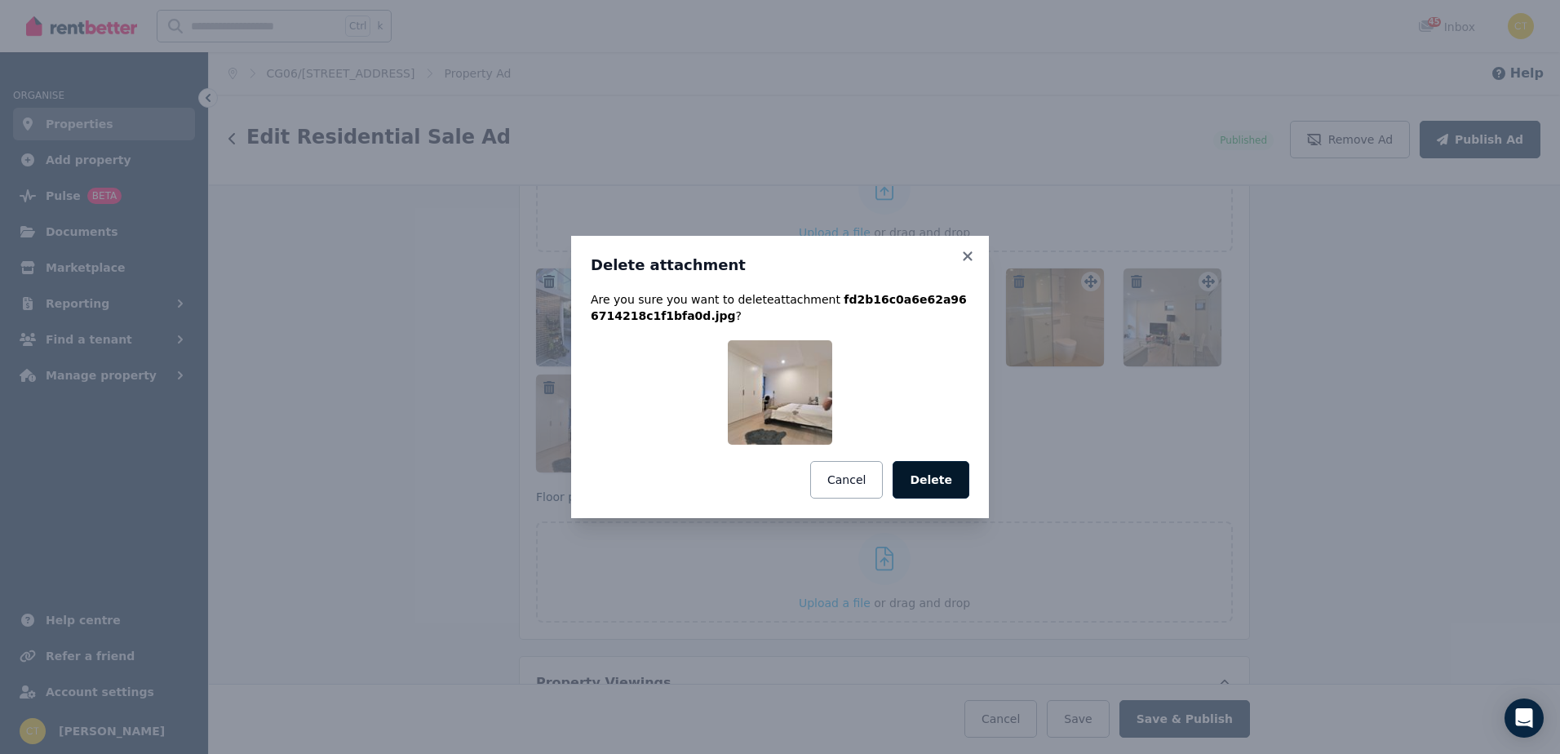
click at [924, 472] on button "Delete" at bounding box center [931, 480] width 77 height 38
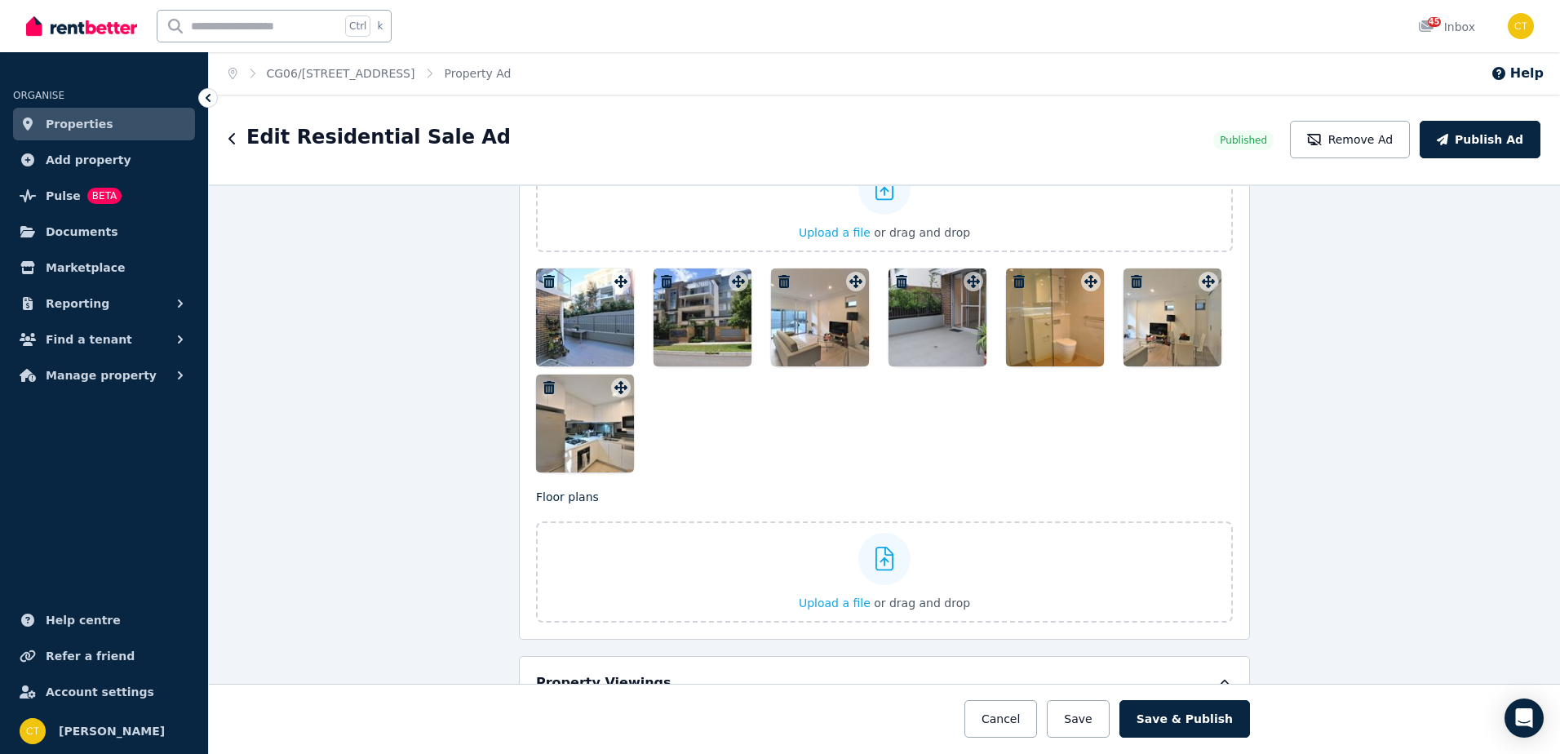
click at [541, 379] on button "button" at bounding box center [549, 388] width 20 height 20
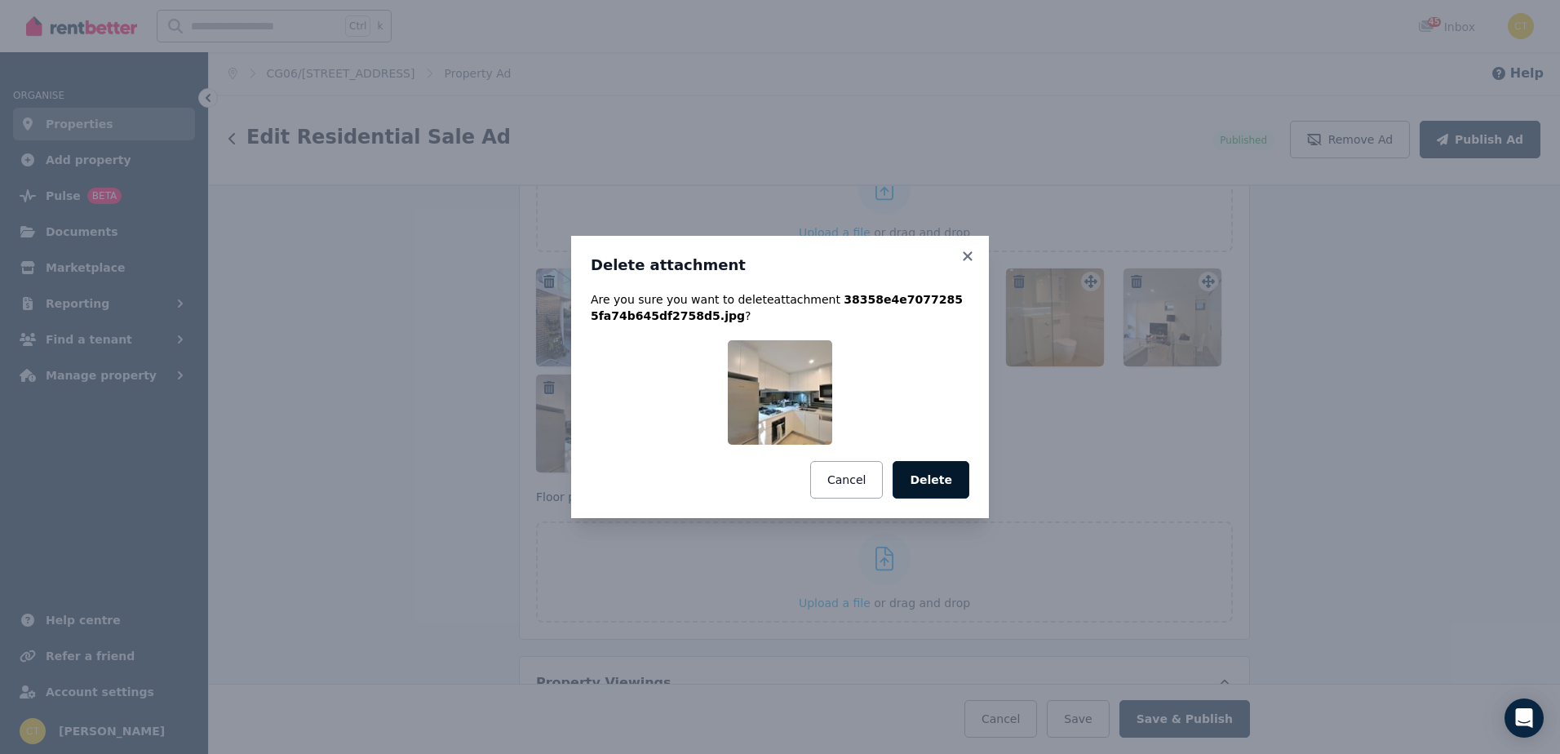
click at [920, 480] on button "Delete" at bounding box center [931, 480] width 77 height 38
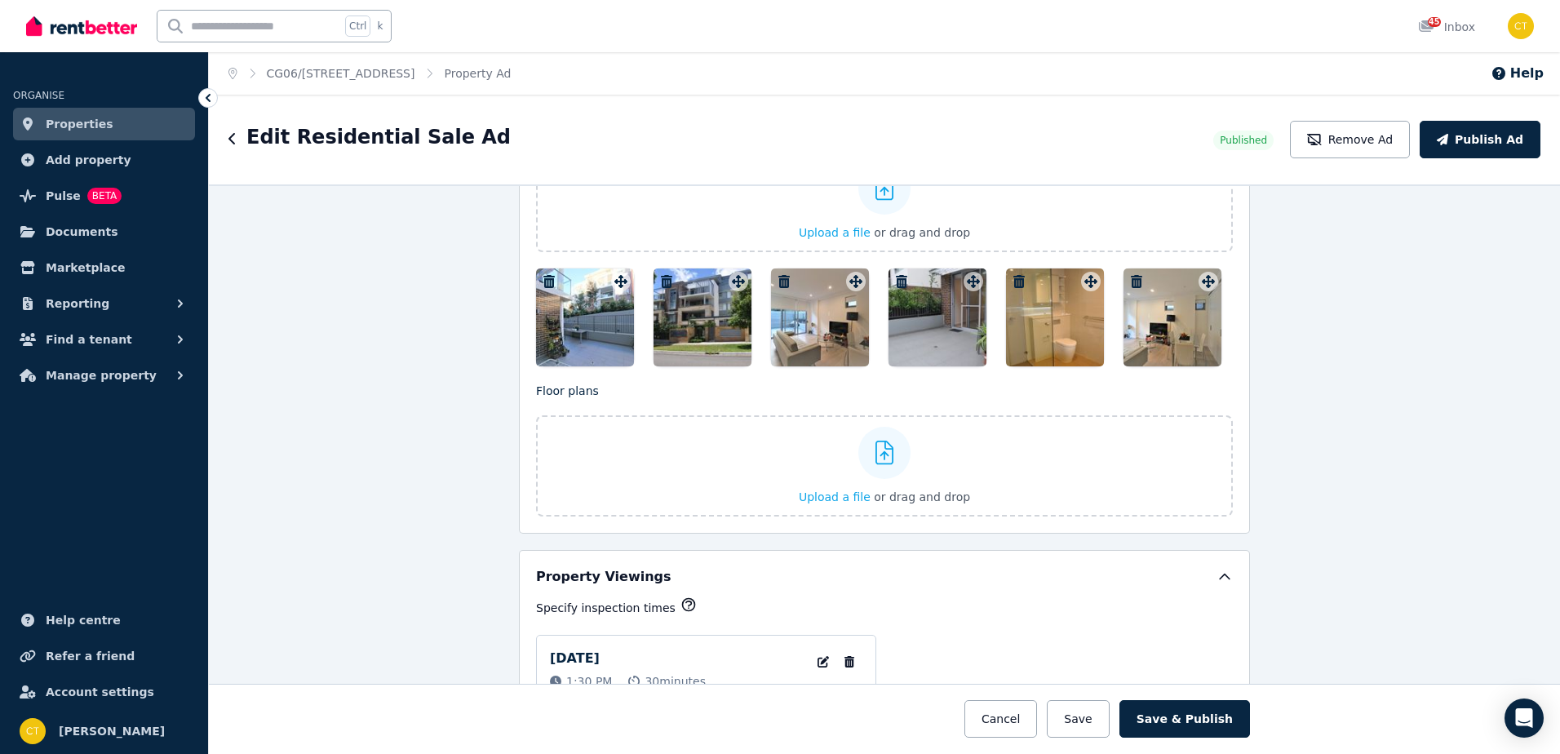
click at [778, 280] on icon "button" at bounding box center [783, 281] width 11 height 13
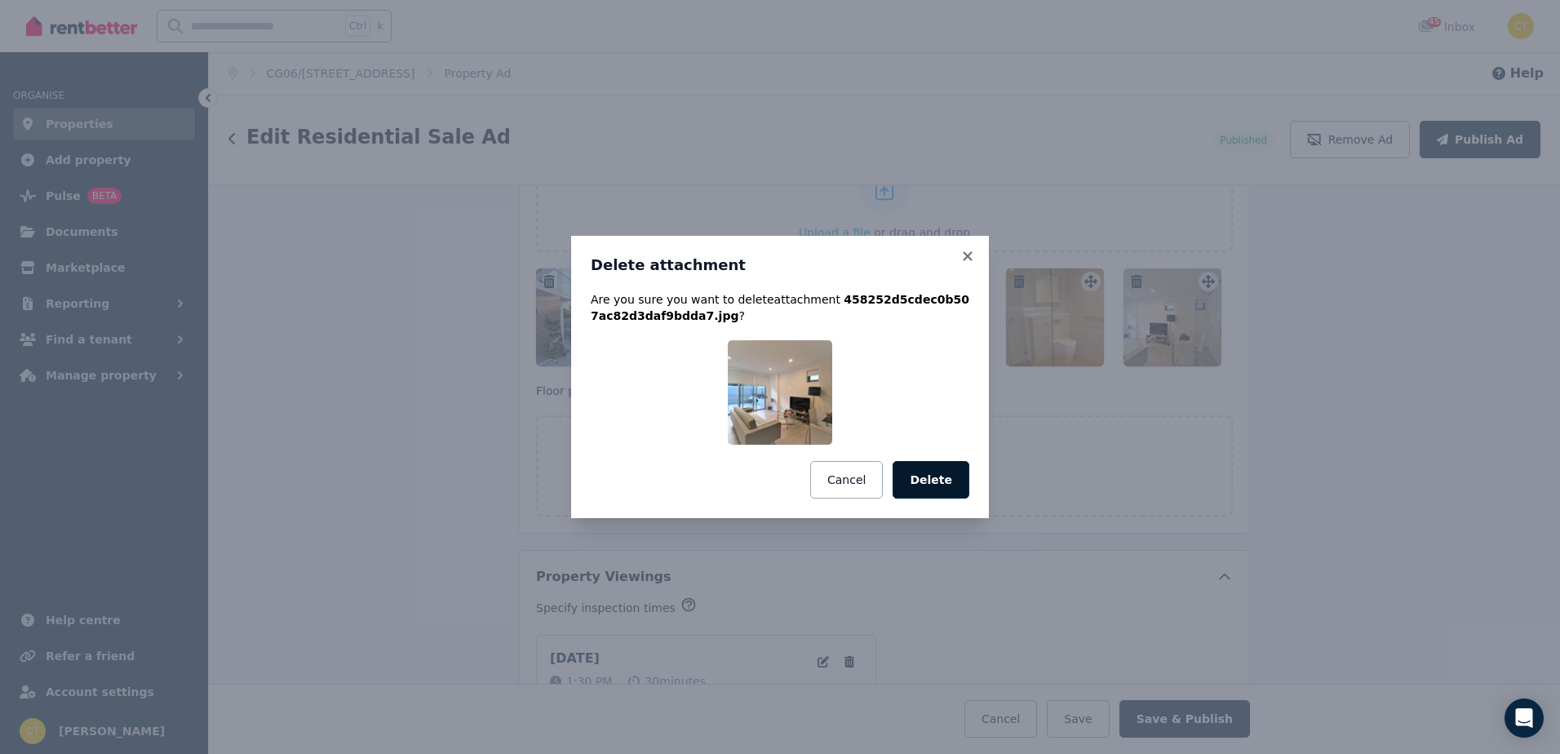
click at [929, 474] on button "Delete" at bounding box center [931, 480] width 77 height 38
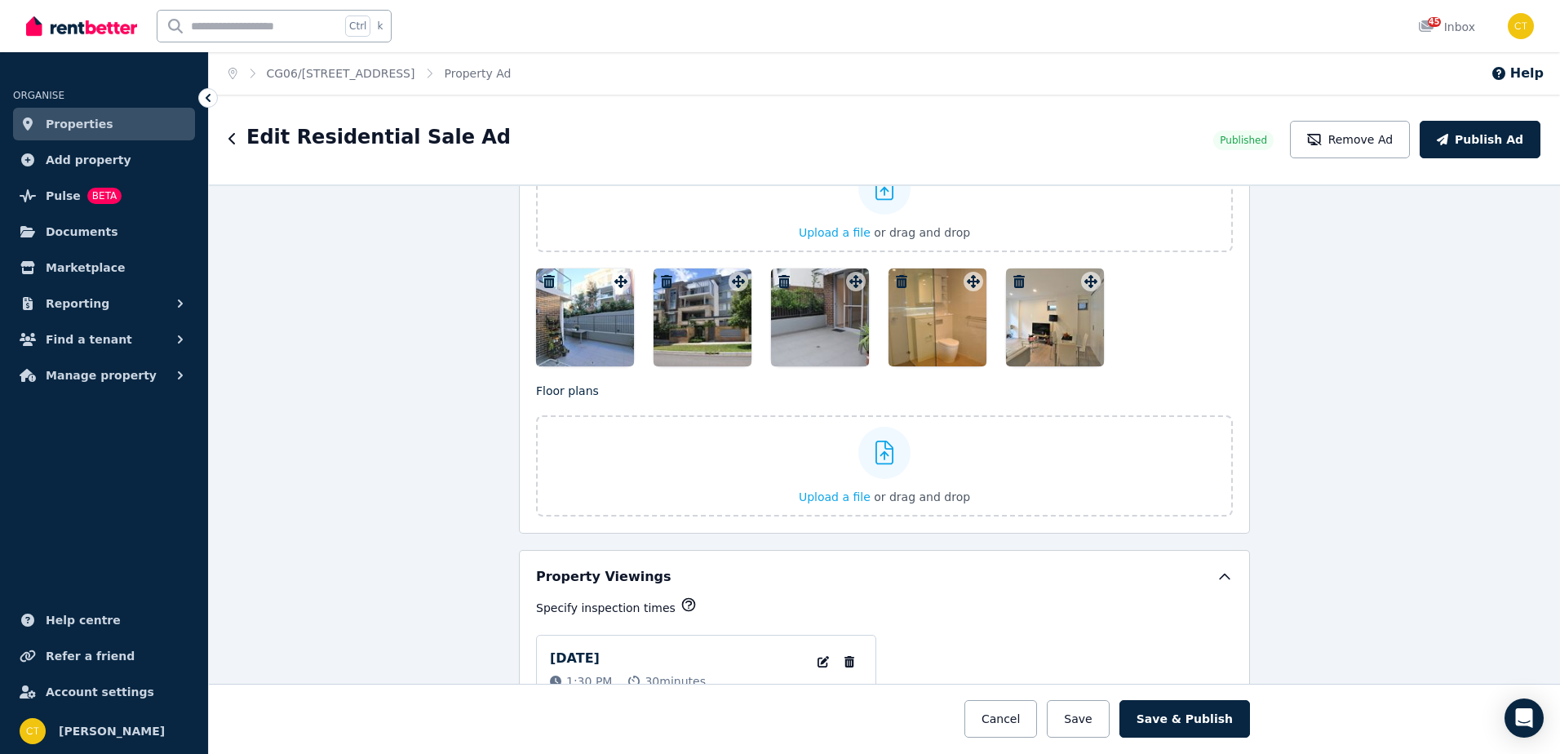
click at [551, 276] on icon "button" at bounding box center [549, 281] width 16 height 13
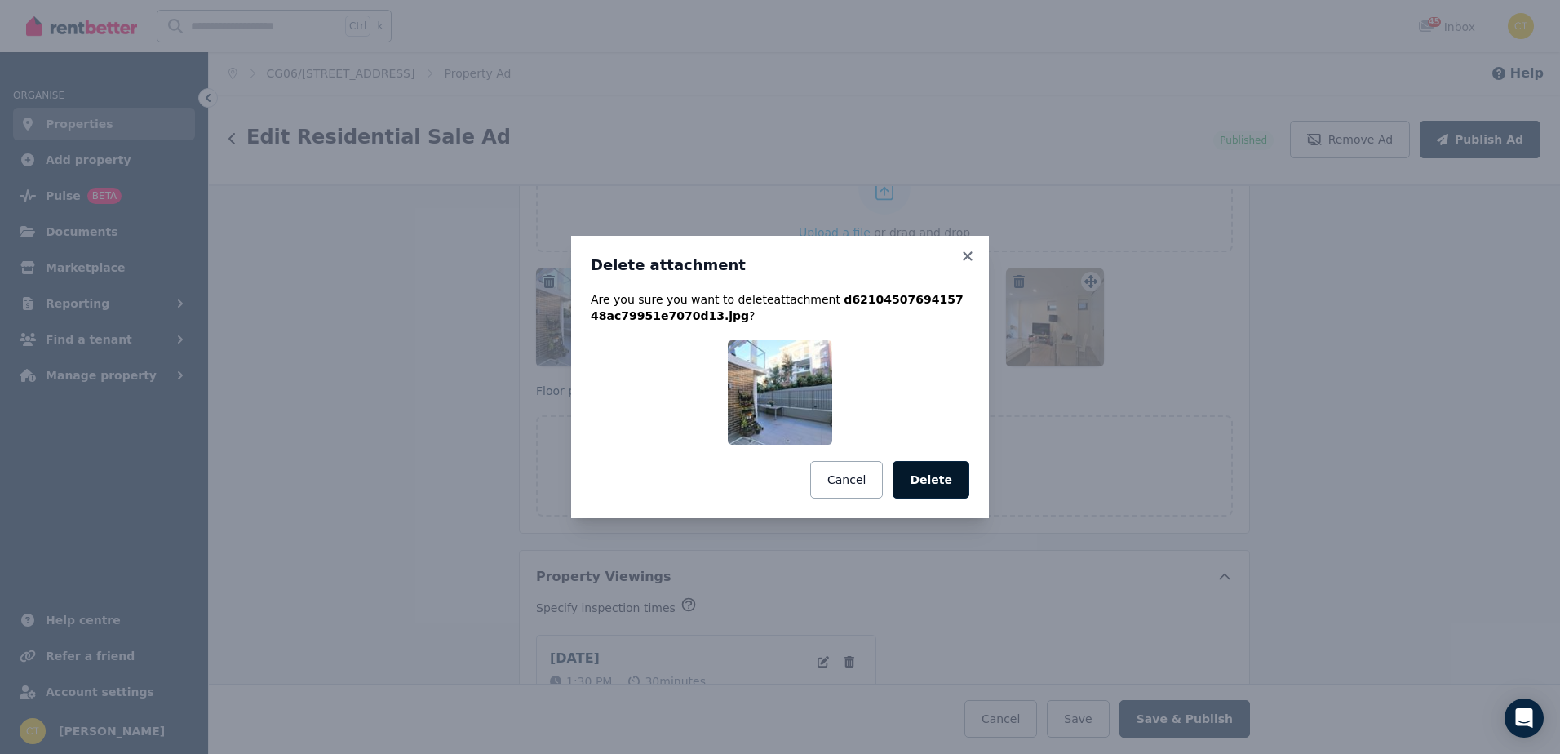
click at [921, 475] on button "Delete" at bounding box center [931, 480] width 77 height 38
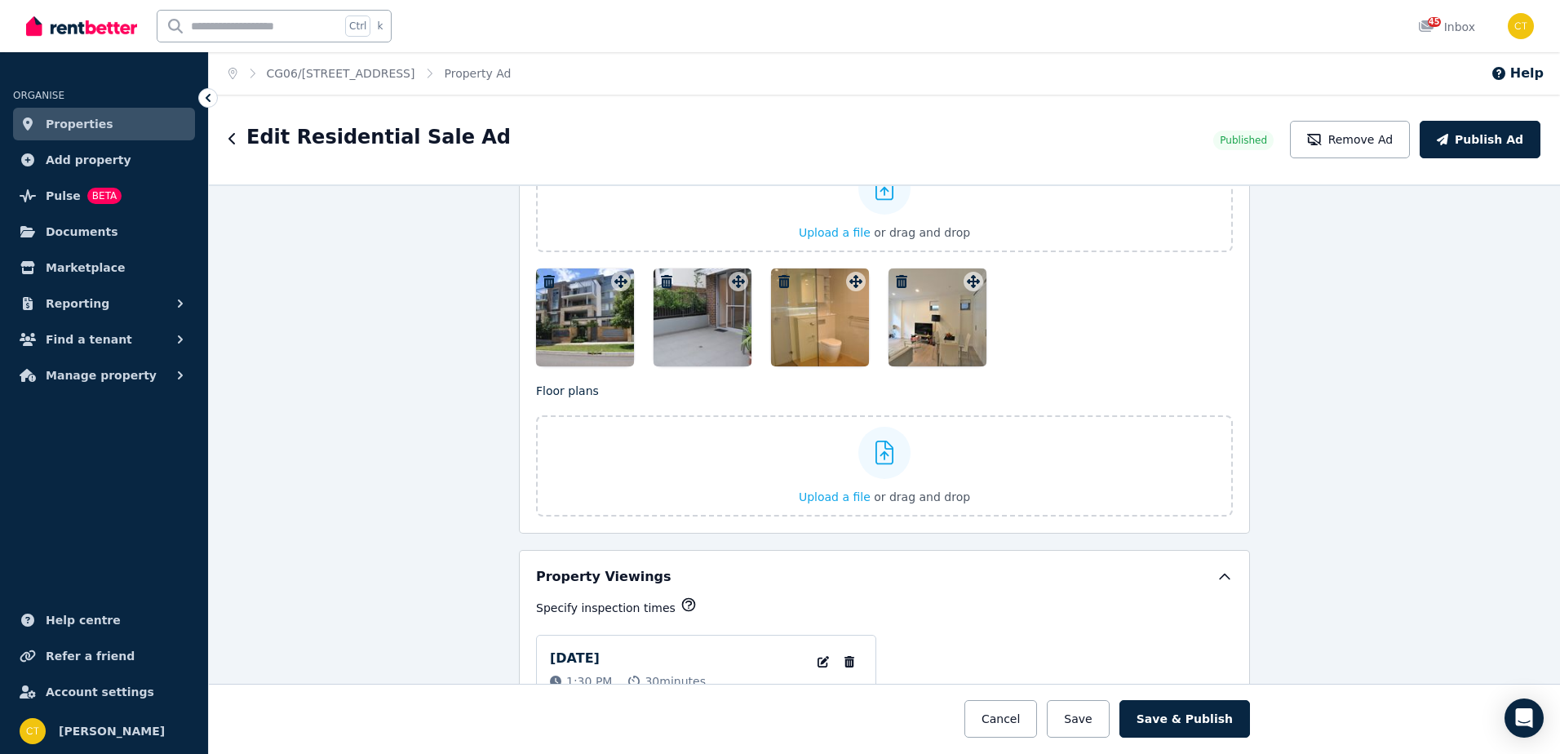
click at [543, 269] on div at bounding box center [585, 317] width 98 height 98
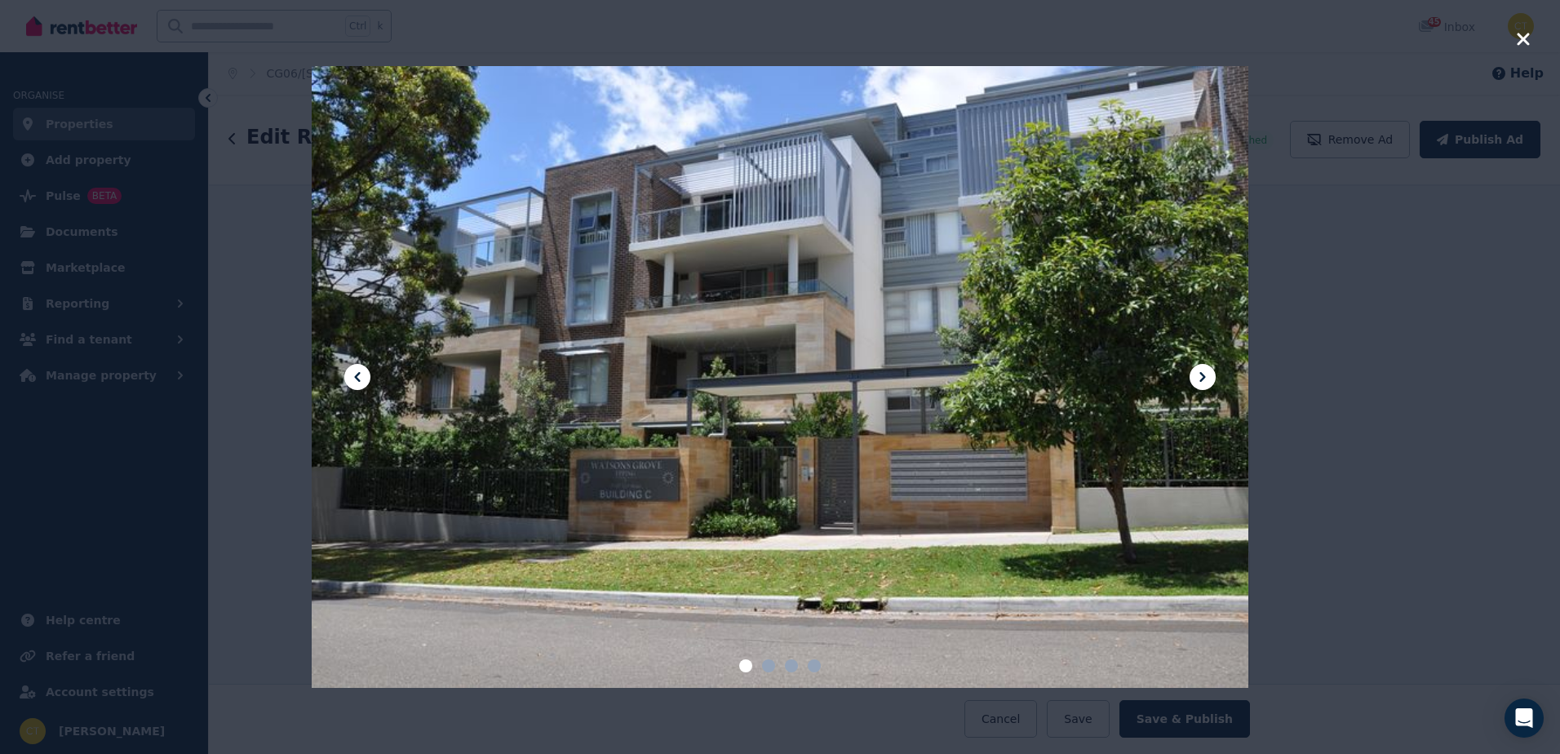
click at [1527, 34] on icon "button" at bounding box center [1523, 39] width 12 height 12
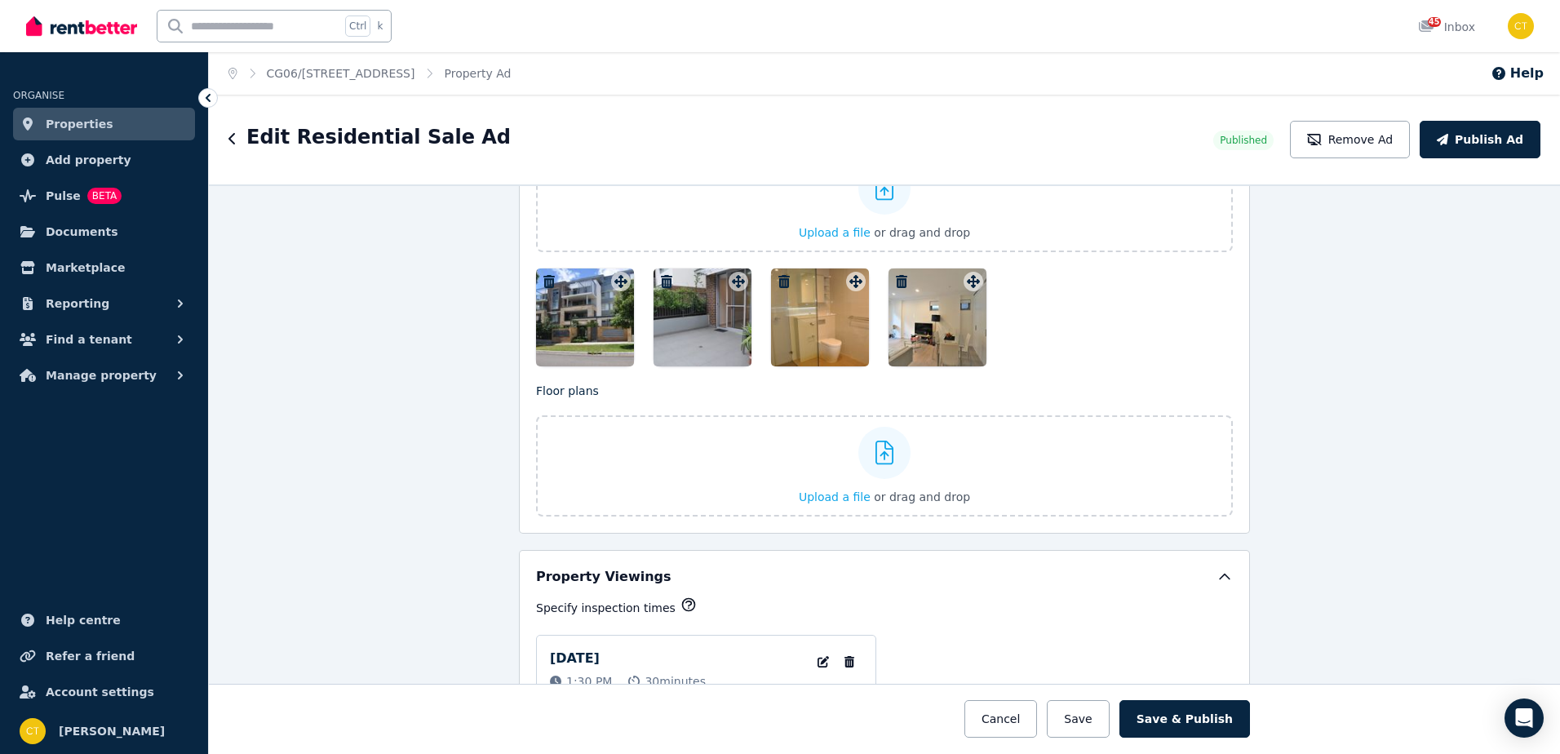
click at [546, 273] on button "button" at bounding box center [549, 282] width 20 height 20
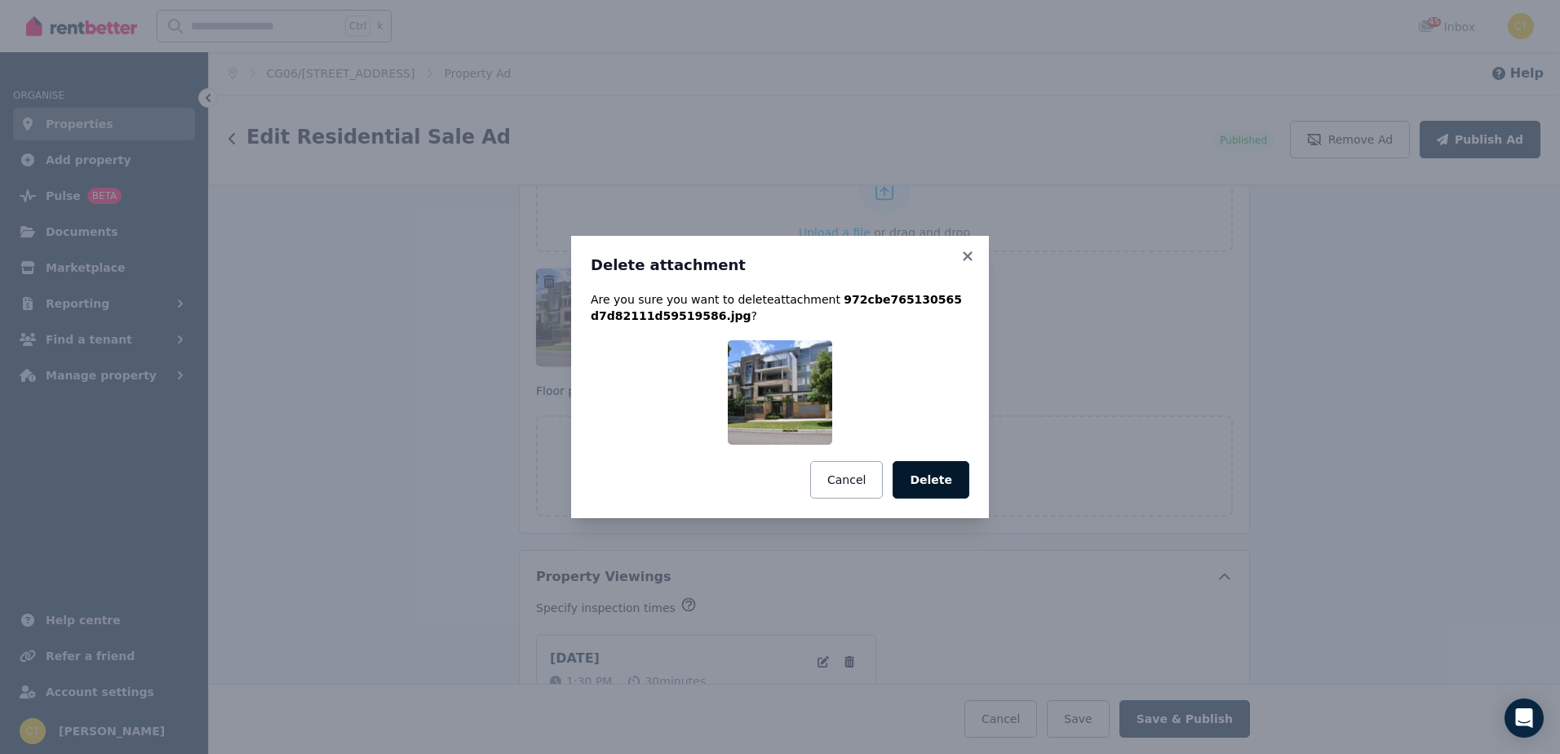
click at [924, 477] on button "Delete" at bounding box center [931, 480] width 77 height 38
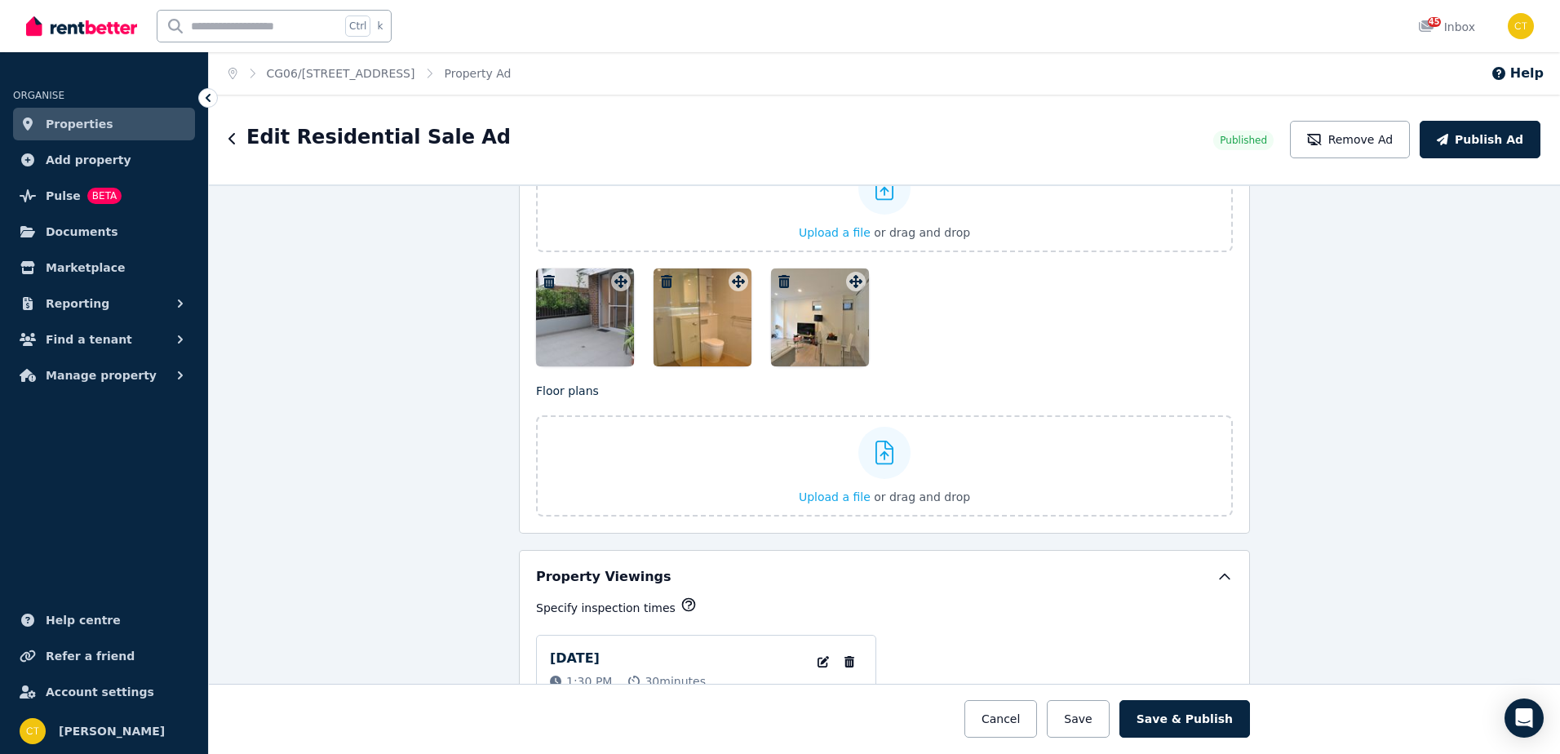
click at [543, 276] on icon "button" at bounding box center [548, 281] width 11 height 13
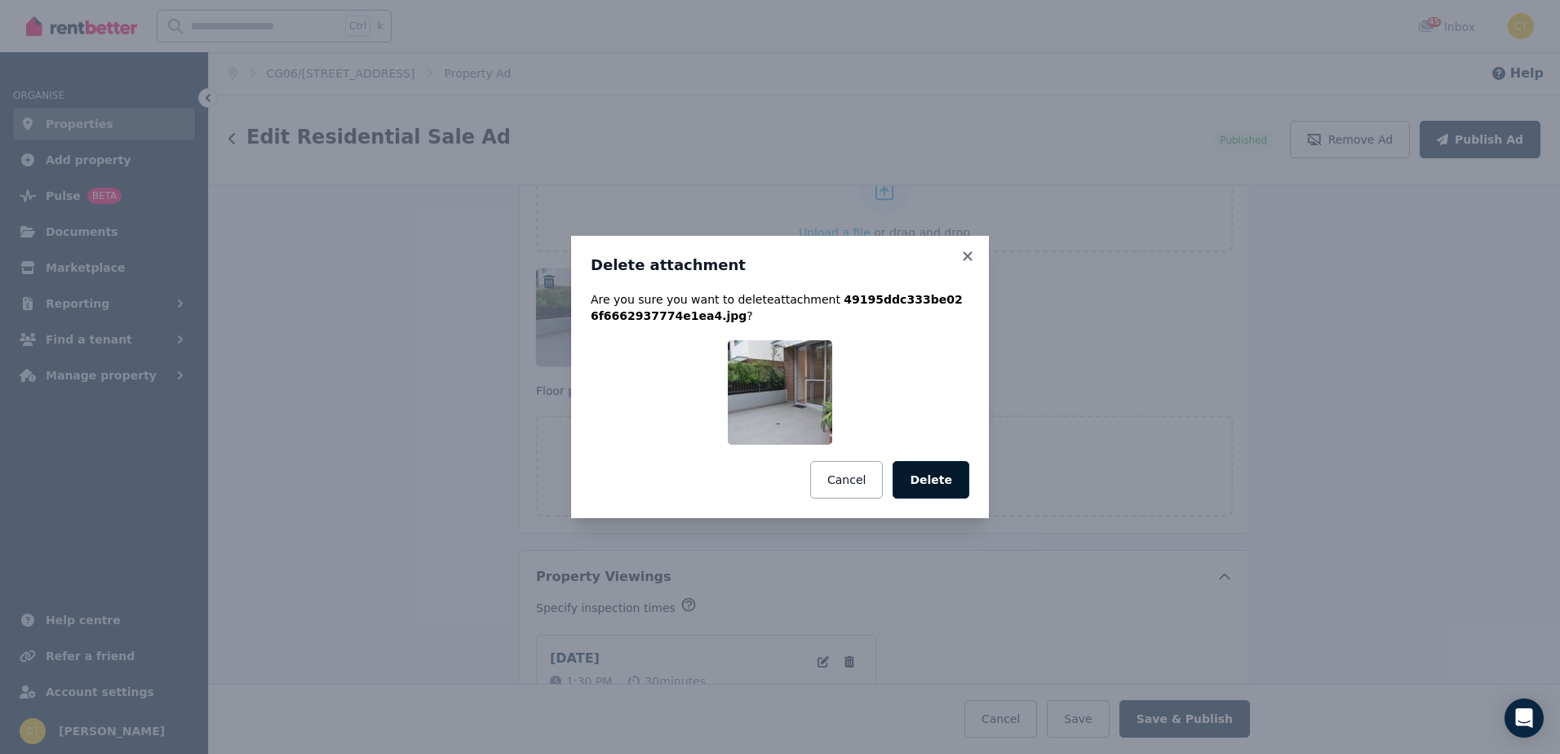
click at [936, 476] on button "Delete" at bounding box center [931, 480] width 77 height 38
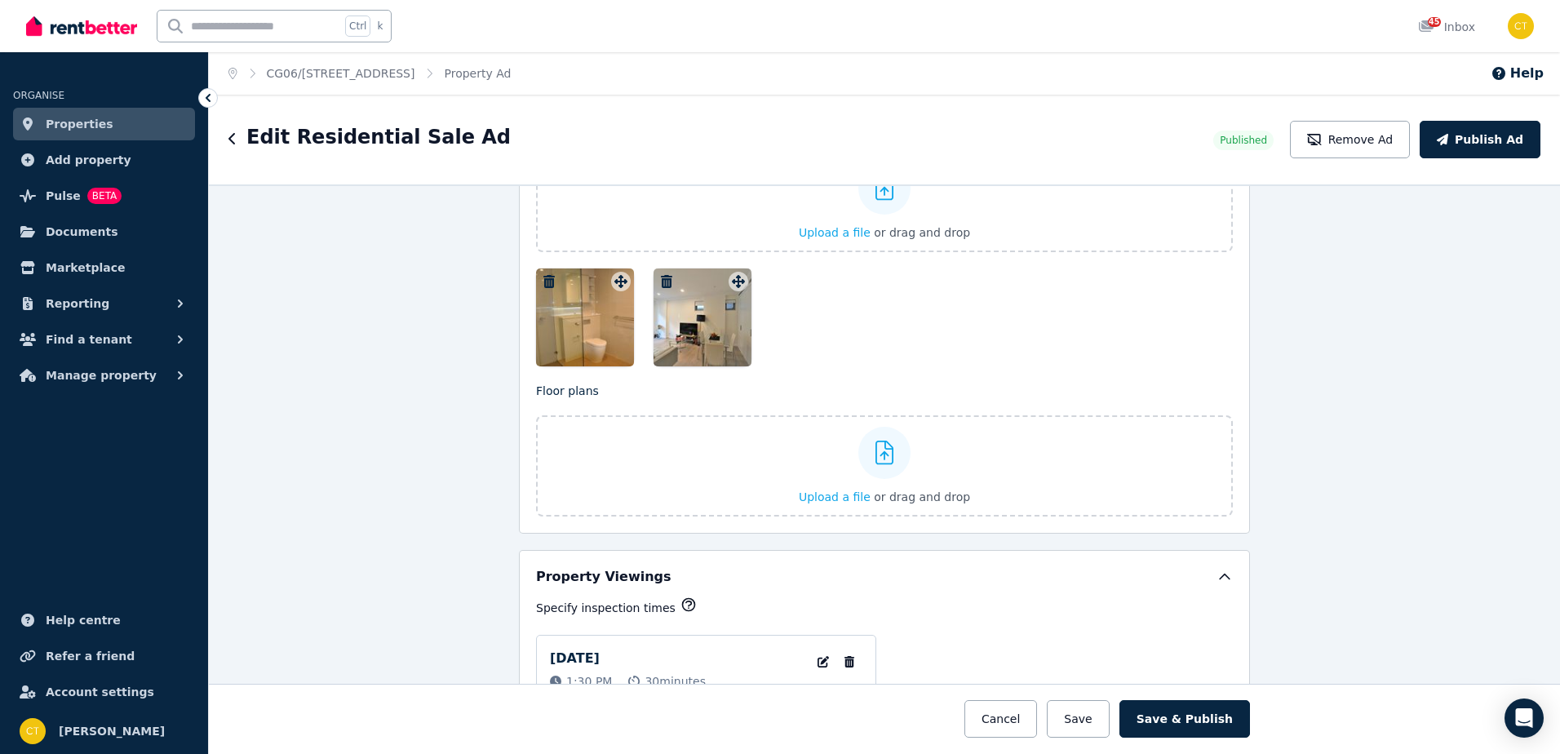
click at [543, 282] on icon "button" at bounding box center [548, 281] width 11 height 13
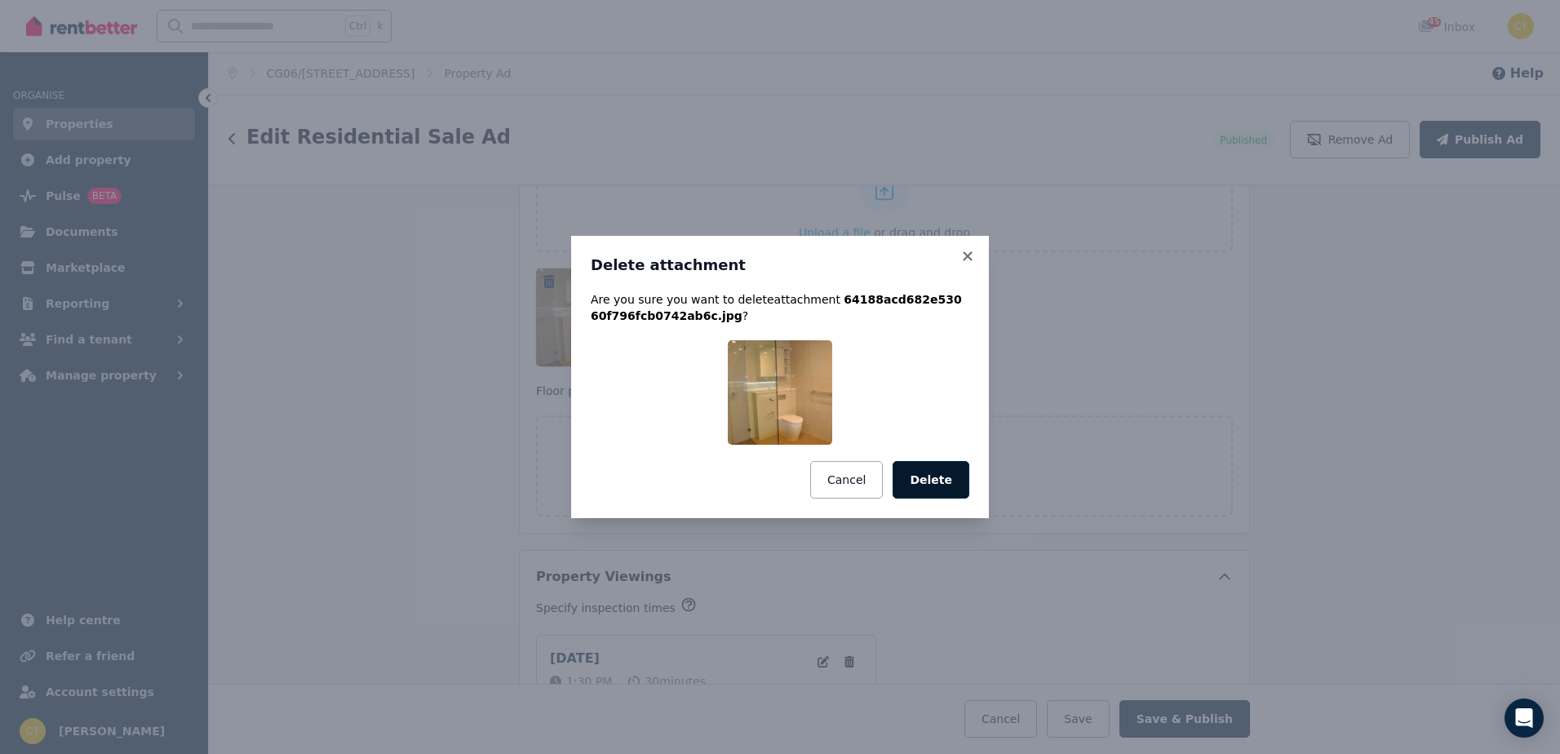
click at [920, 476] on button "Delete" at bounding box center [931, 480] width 77 height 38
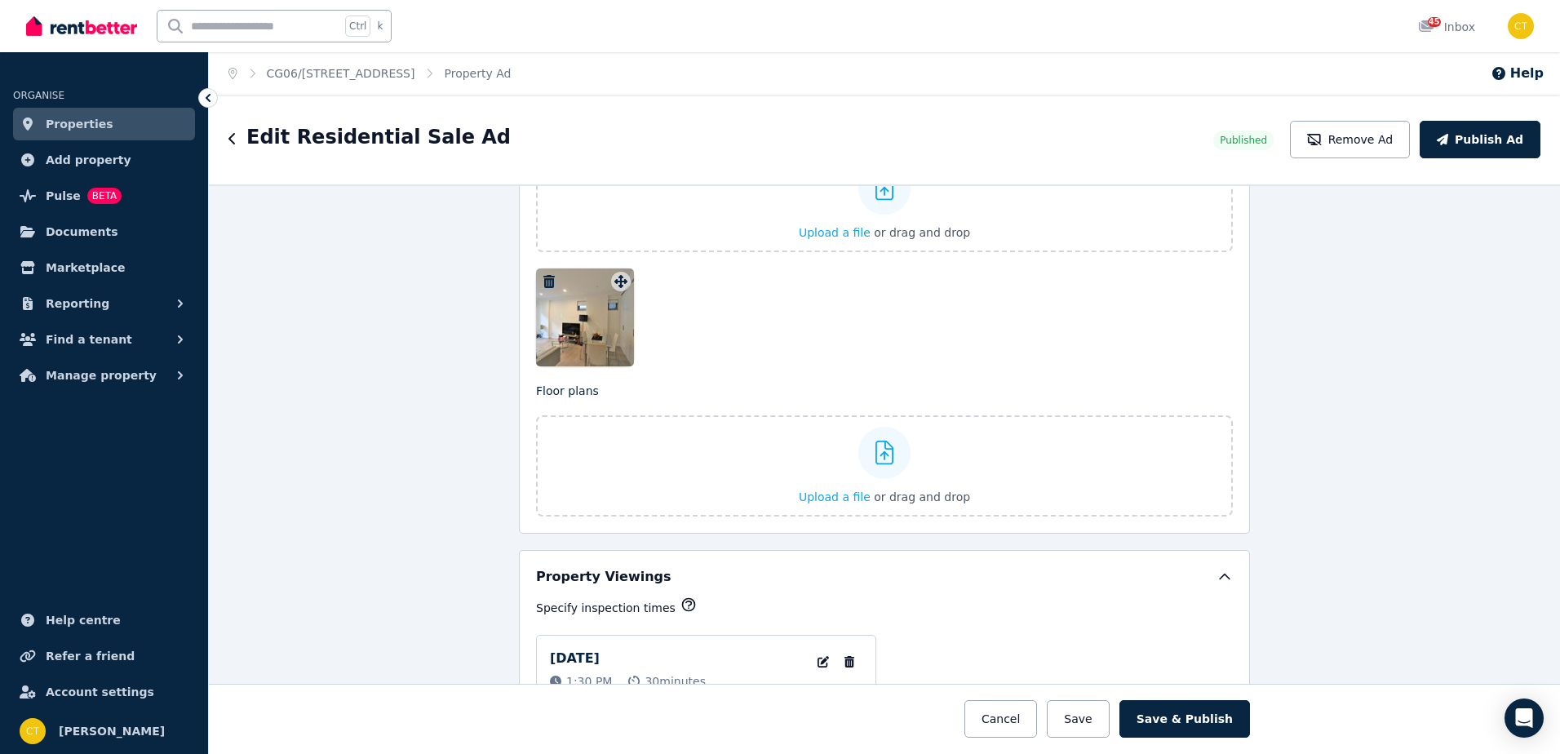
click at [541, 275] on icon "button" at bounding box center [549, 281] width 16 height 13
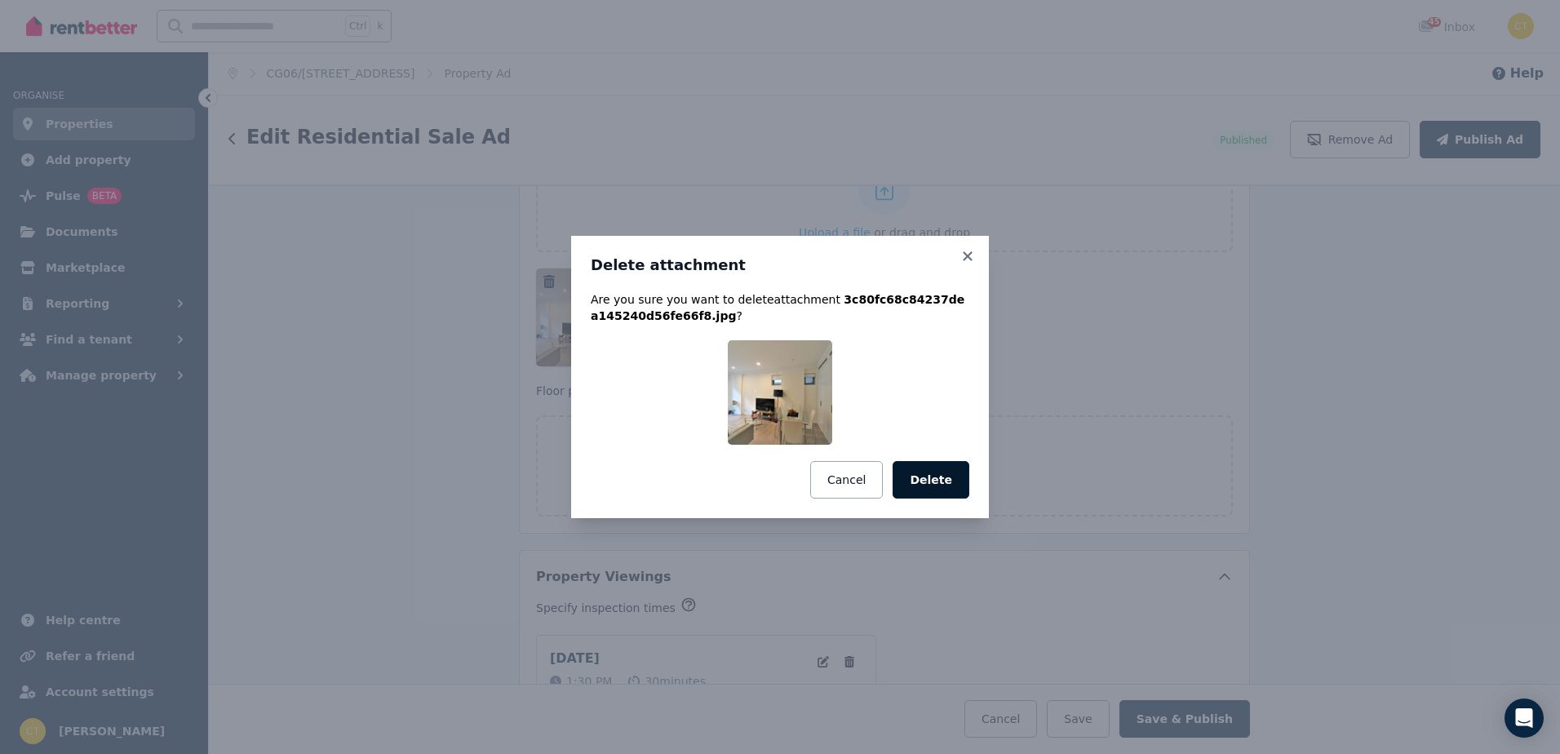
click at [940, 475] on button "Delete" at bounding box center [931, 480] width 77 height 38
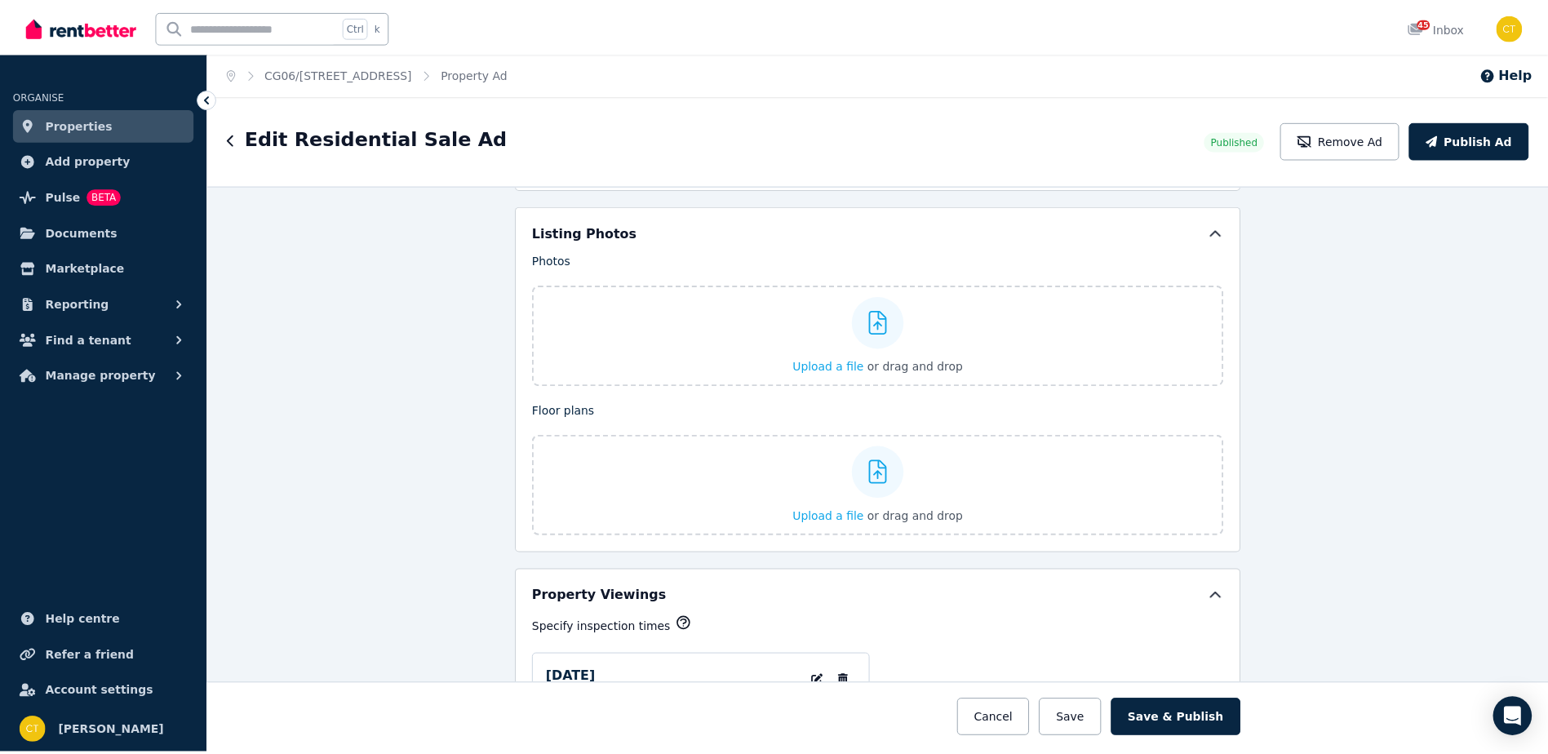
scroll to position [1730, 0]
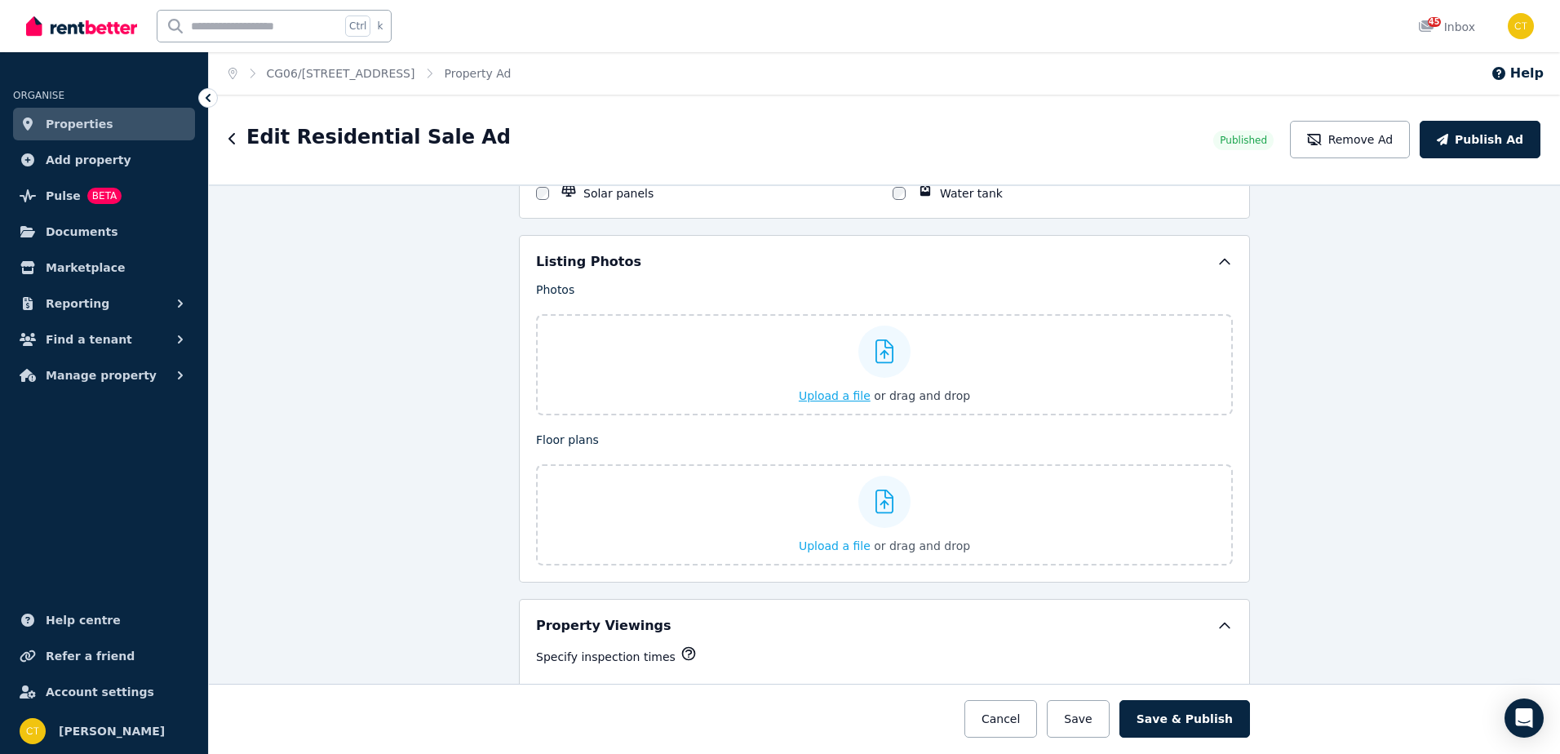
click at [840, 397] on span "Upload a file" at bounding box center [835, 395] width 72 height 13
click at [827, 392] on span "Upload a file" at bounding box center [835, 395] width 72 height 13
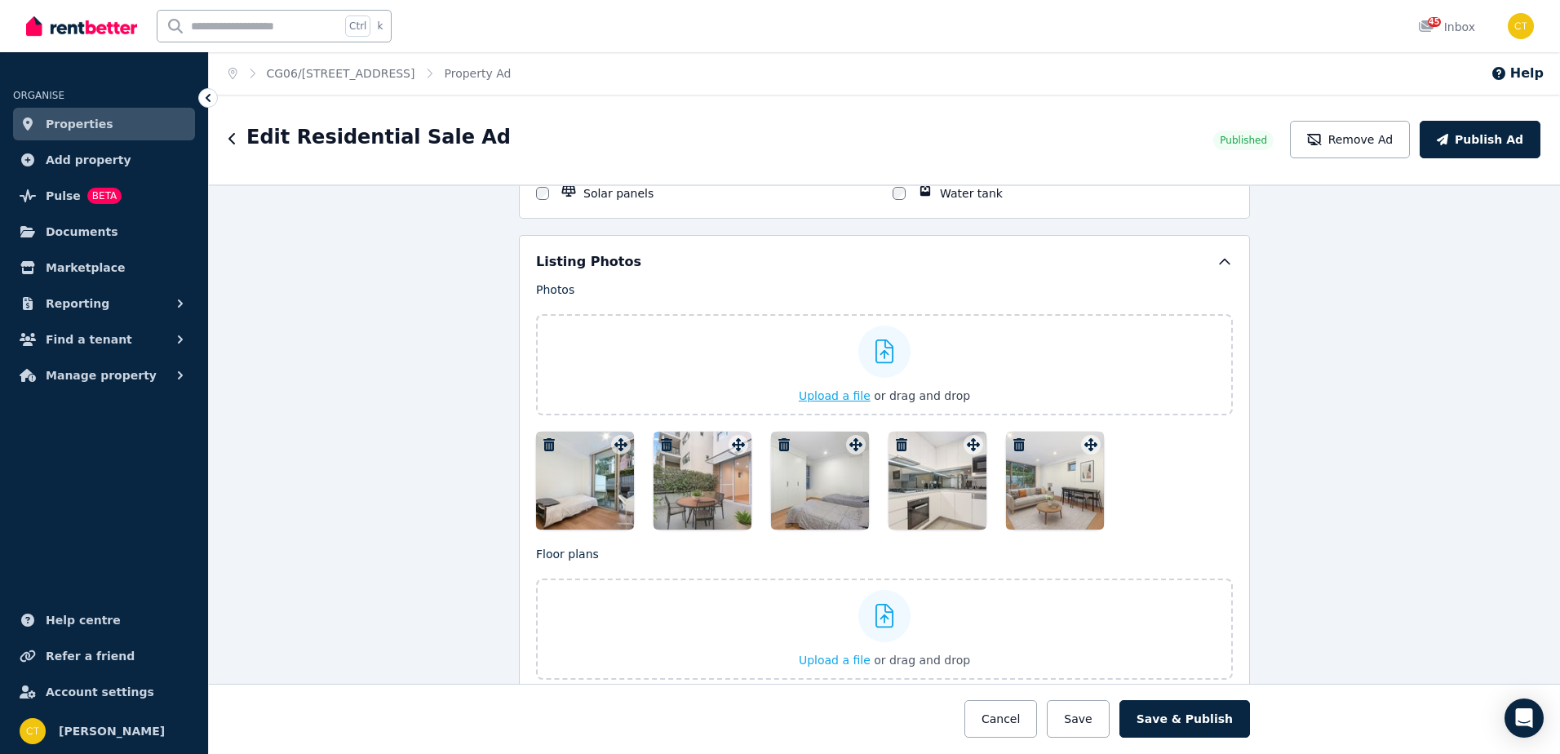
click at [842, 397] on span "Upload a file" at bounding box center [835, 395] width 72 height 13
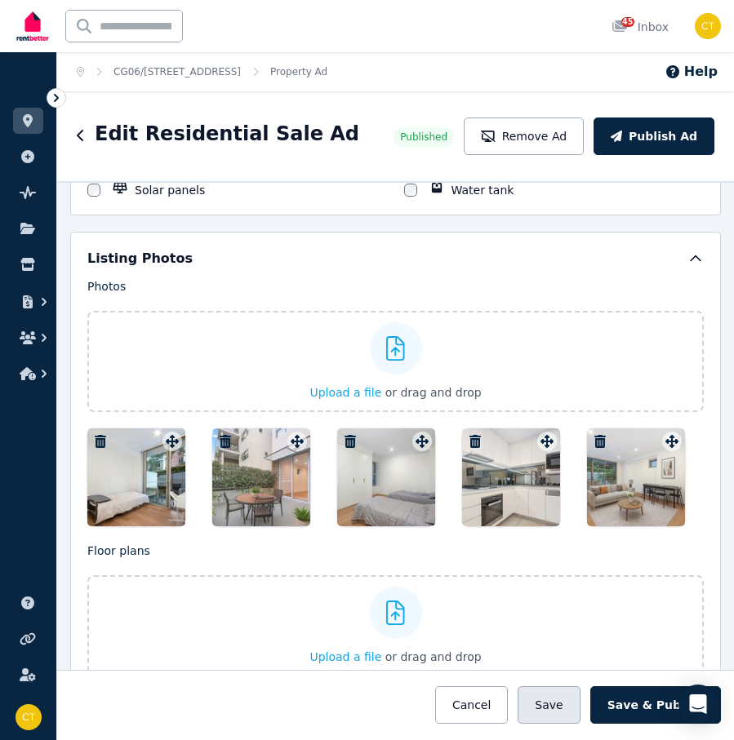
click at [557, 707] on button "Save" at bounding box center [548, 705] width 62 height 38
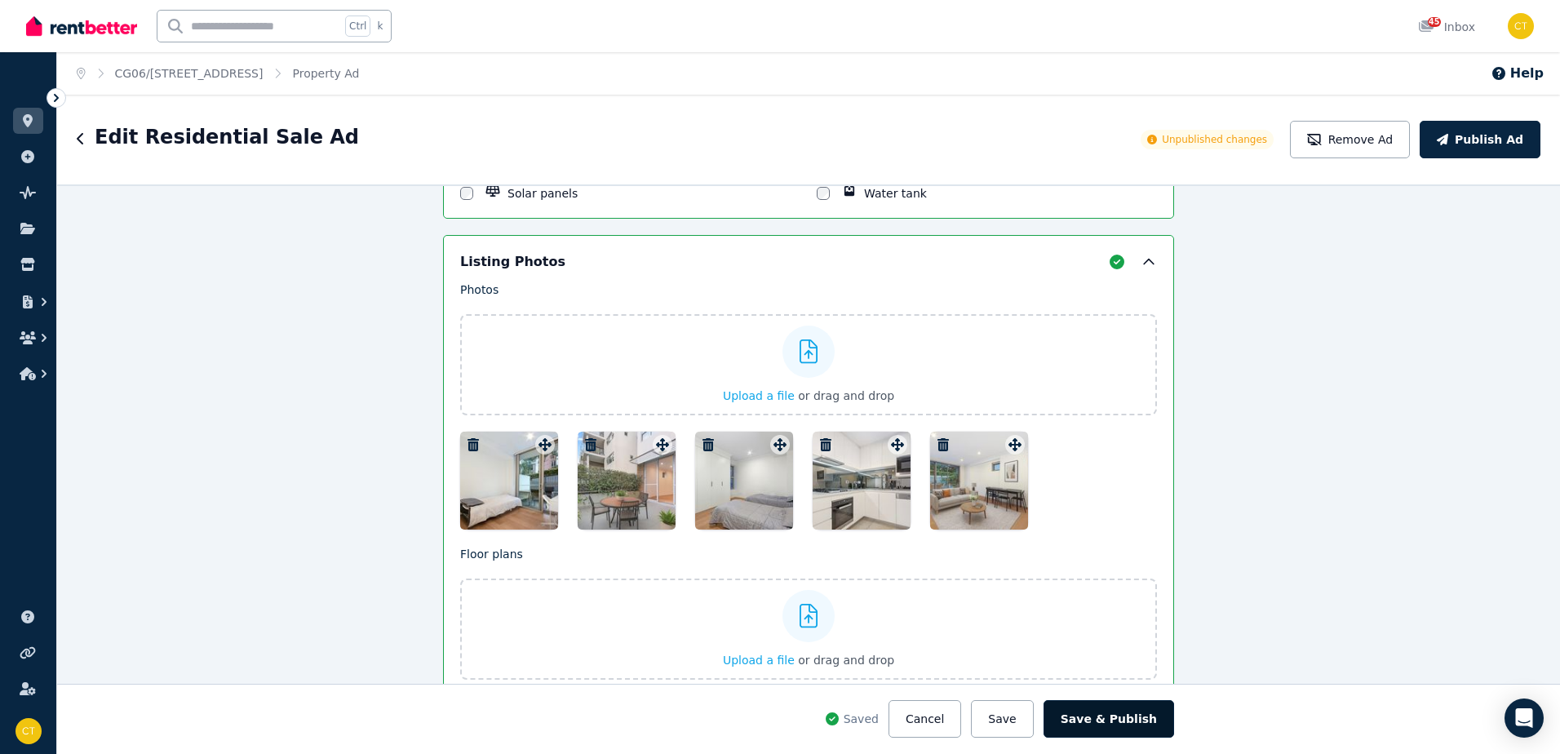
click at [1139, 720] on button "Save & Publish" at bounding box center [1109, 719] width 131 height 38
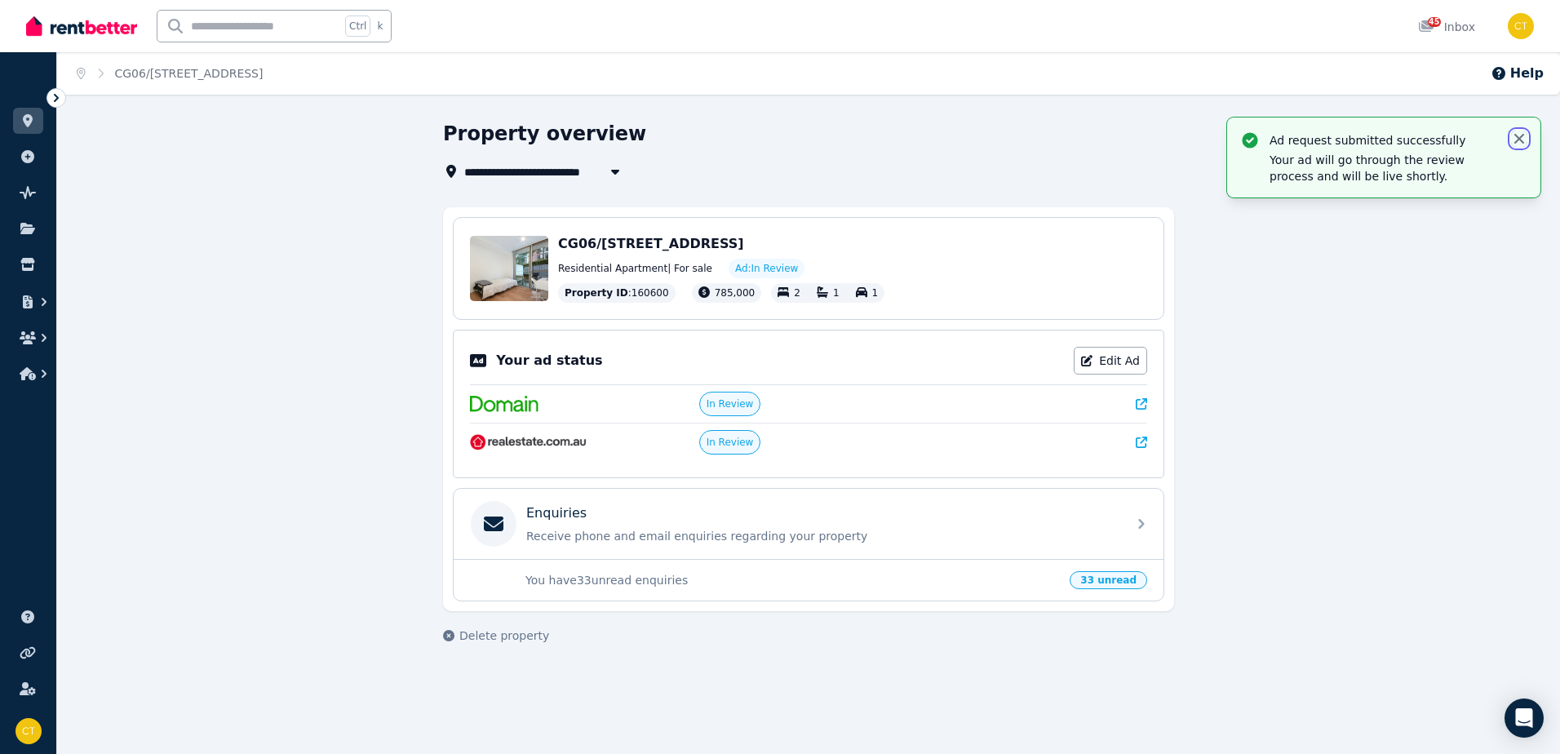
click at [1517, 135] on icon "button" at bounding box center [1519, 139] width 10 height 10
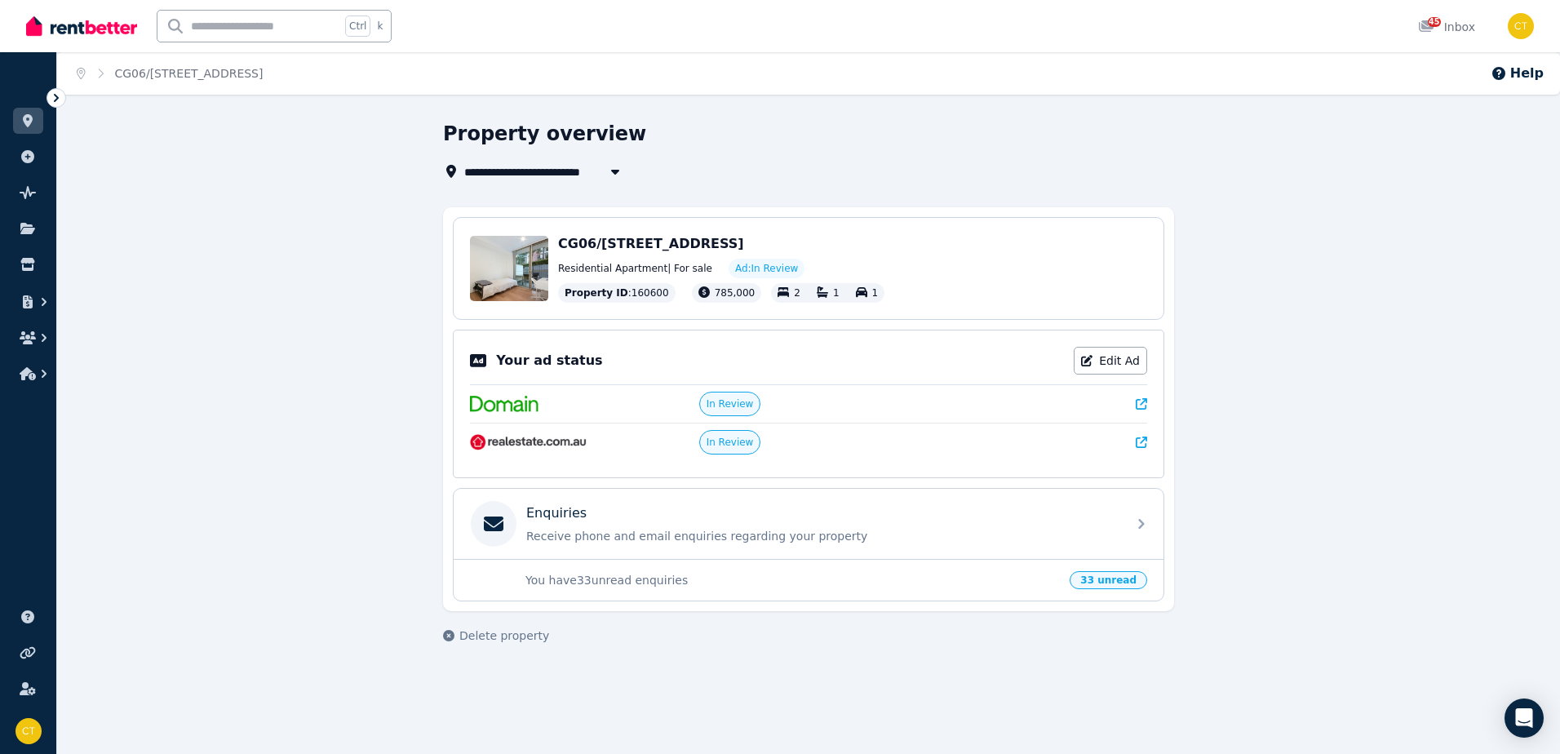
click at [55, 95] on icon at bounding box center [56, 98] width 5 height 8
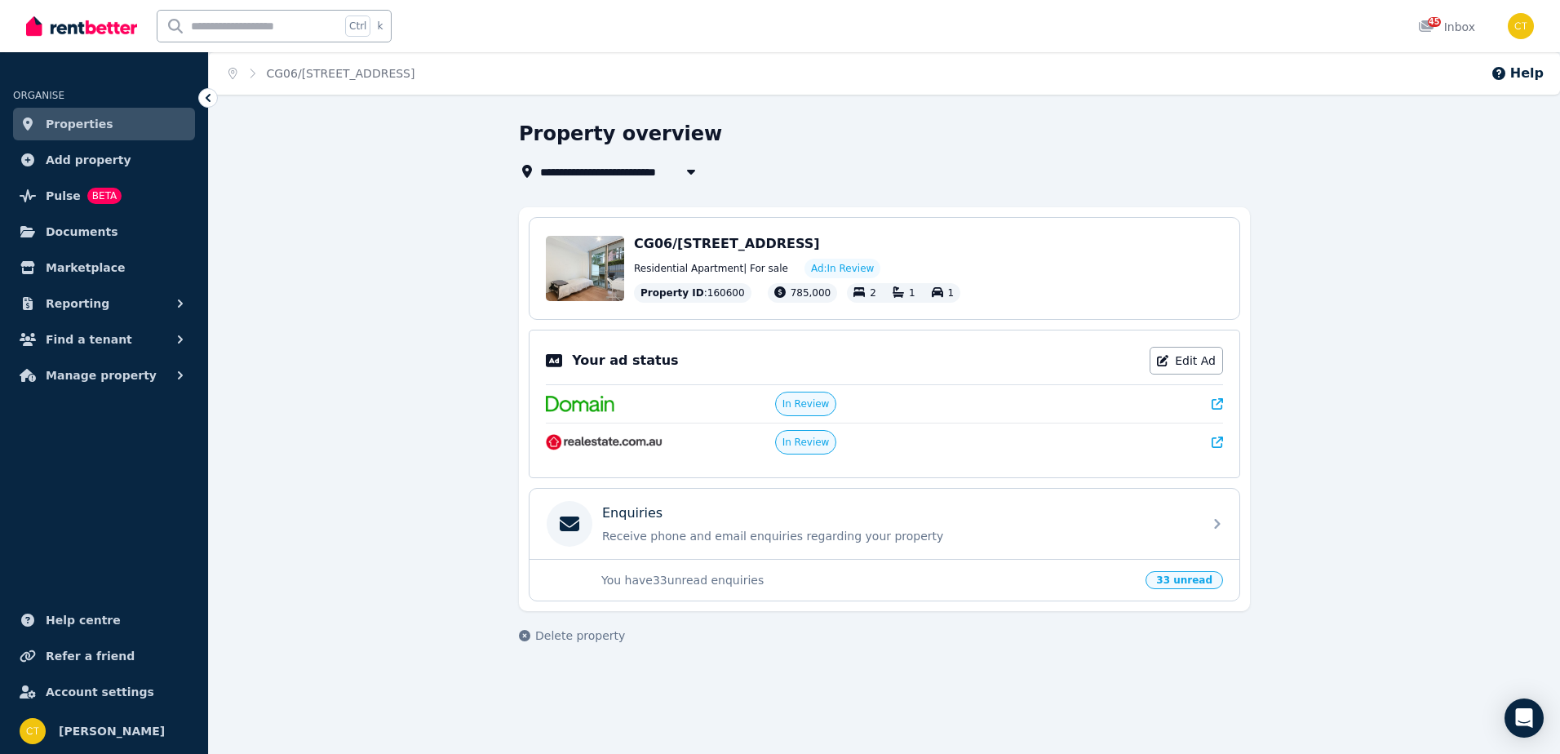
click at [100, 128] on link "Properties" at bounding box center [104, 124] width 182 height 33
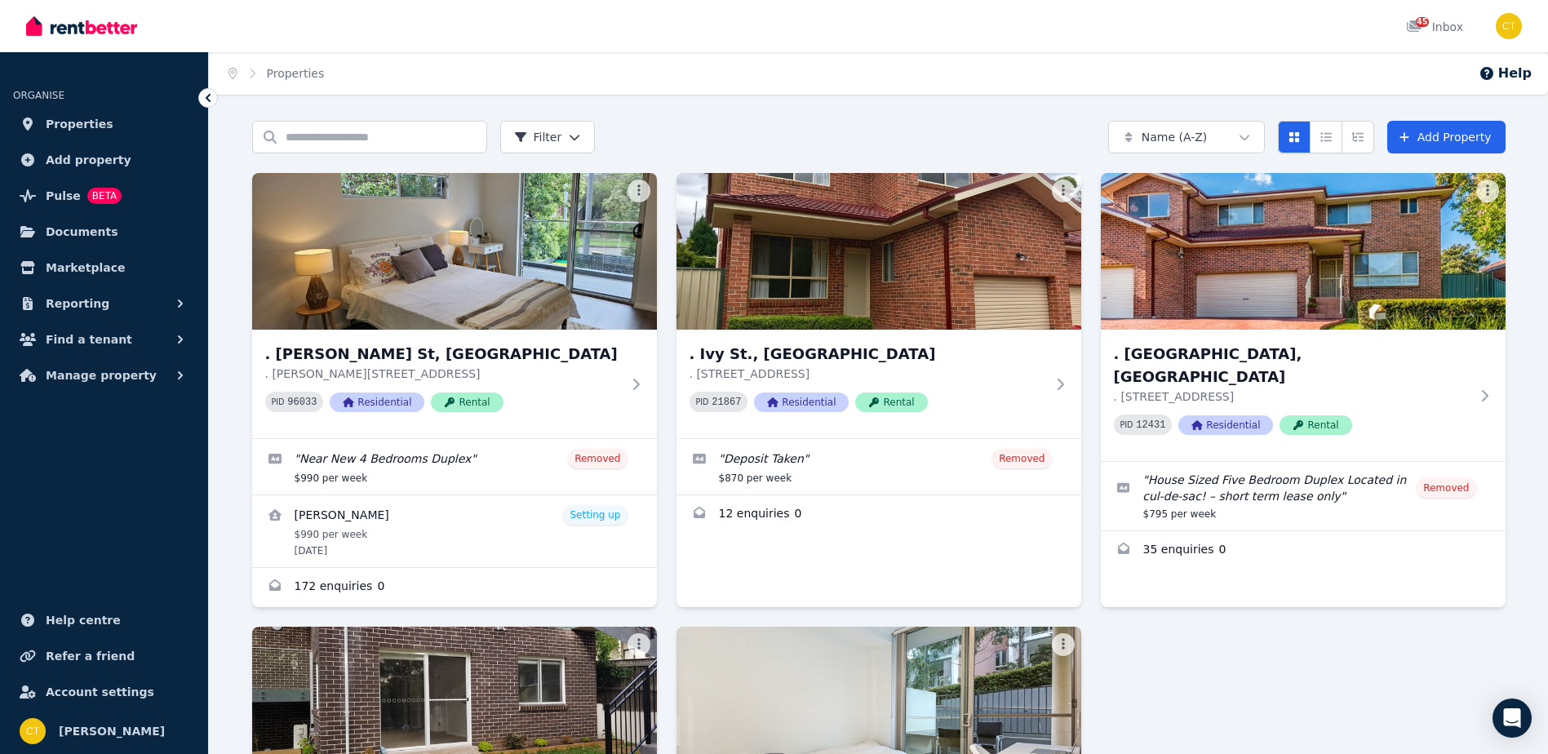
scroll to position [382, 0]
